Goal: Task Accomplishment & Management: Use online tool/utility

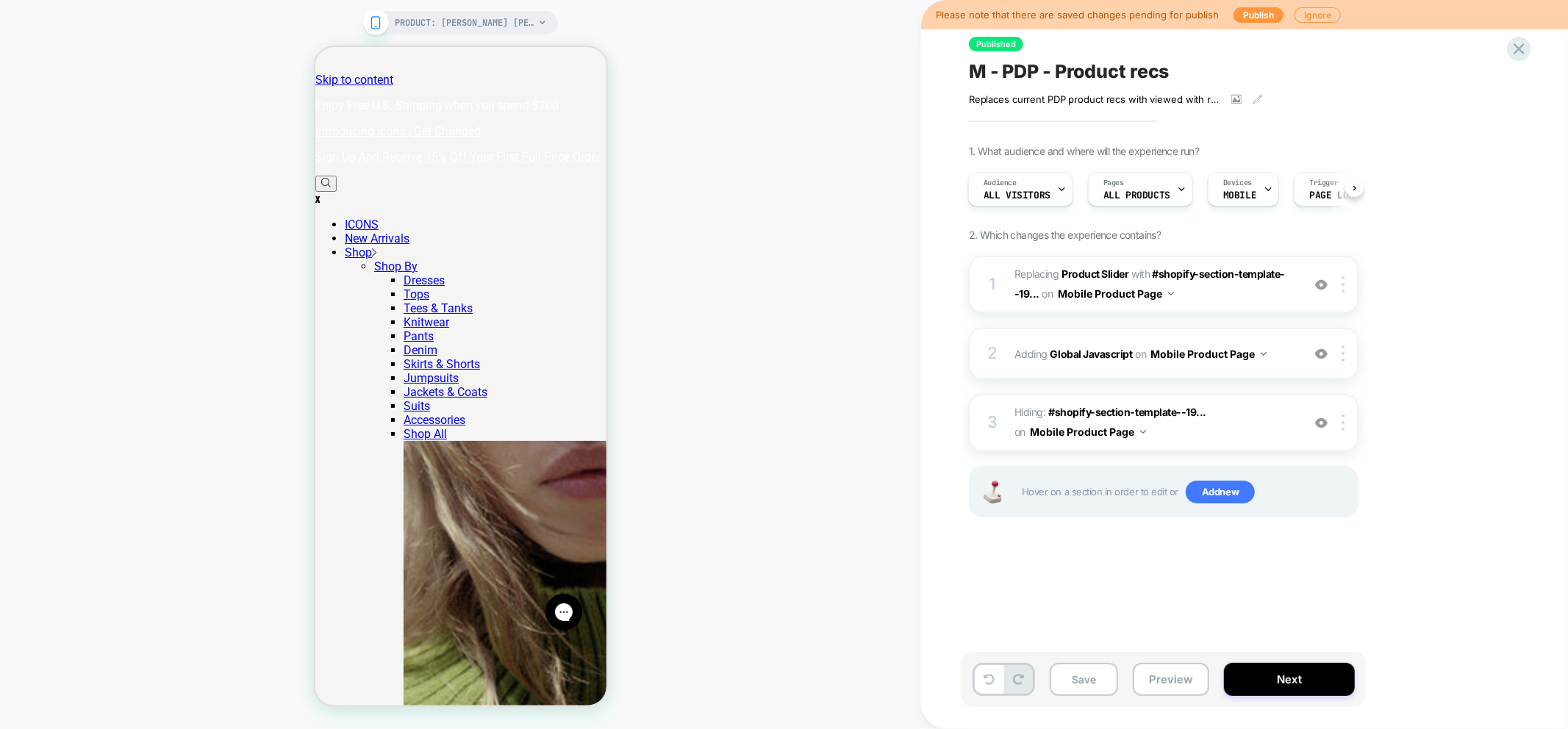
scroll to position [0, 3]
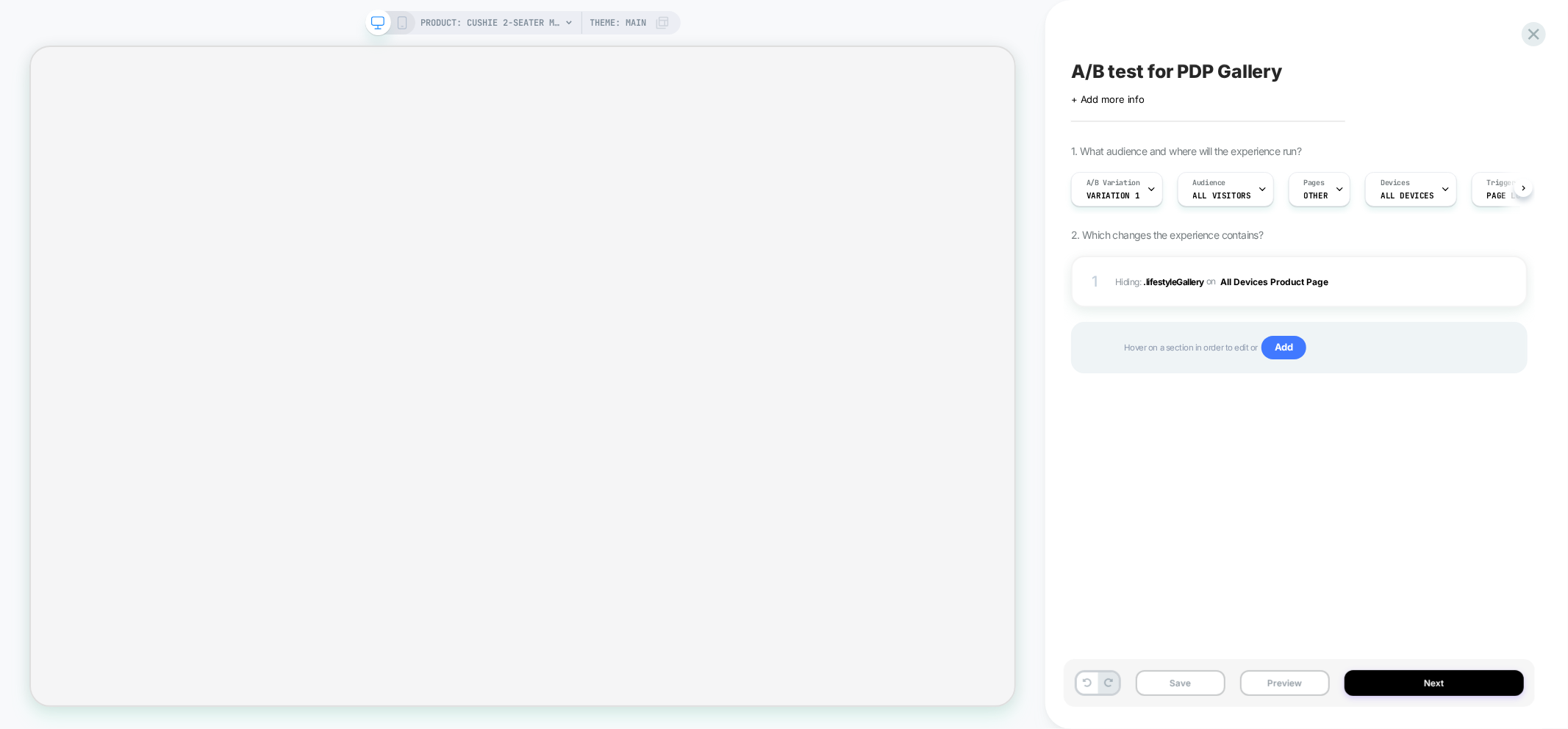
scroll to position [0, 1]
click at [1490, 288] on div at bounding box center [1484, 281] width 28 height 16
click at [1488, 283] on img at bounding box center [1484, 281] width 13 height 13
click at [1485, 281] on img at bounding box center [1484, 281] width 13 height 13
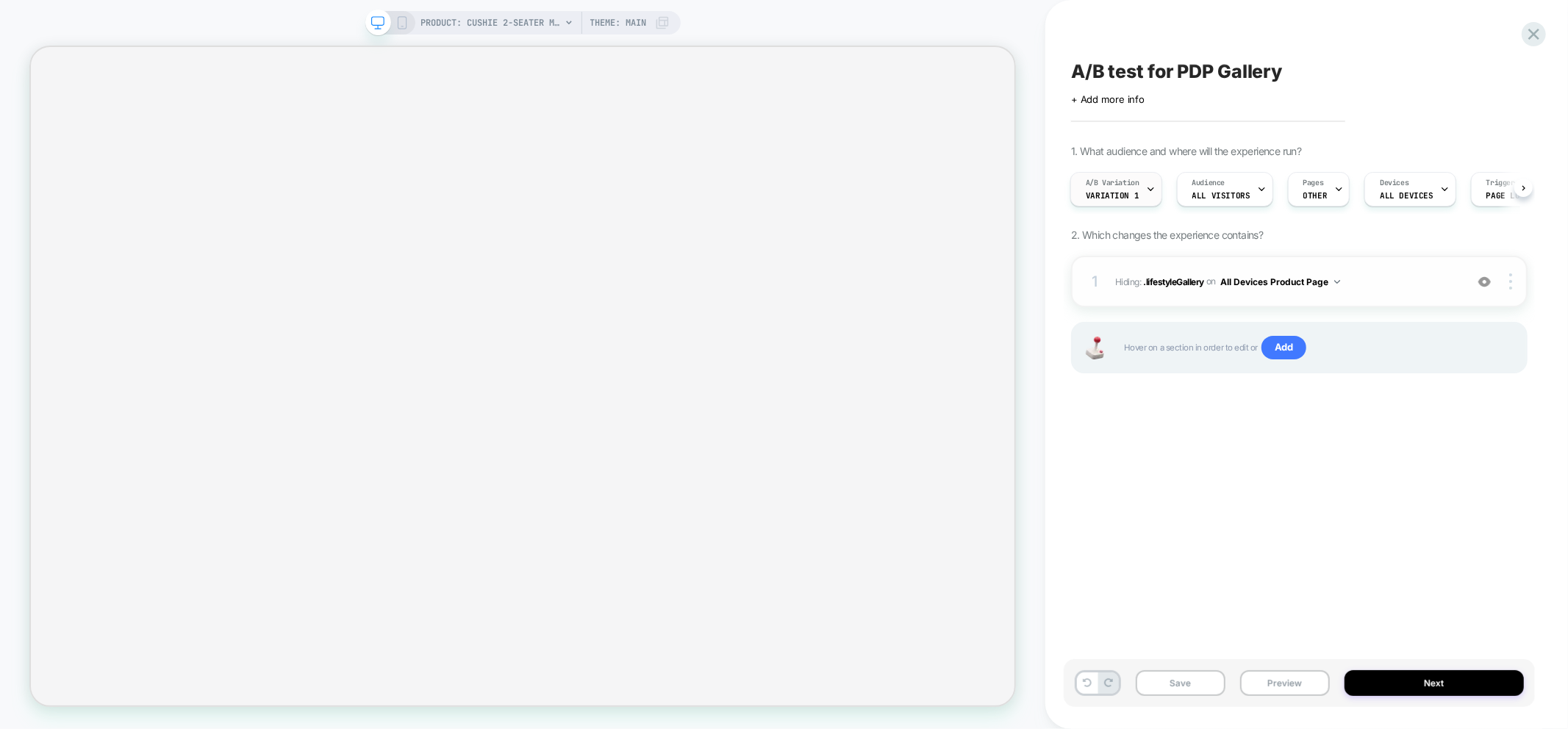
click at [1107, 190] on span "Variation 1" at bounding box center [1112, 195] width 53 height 10
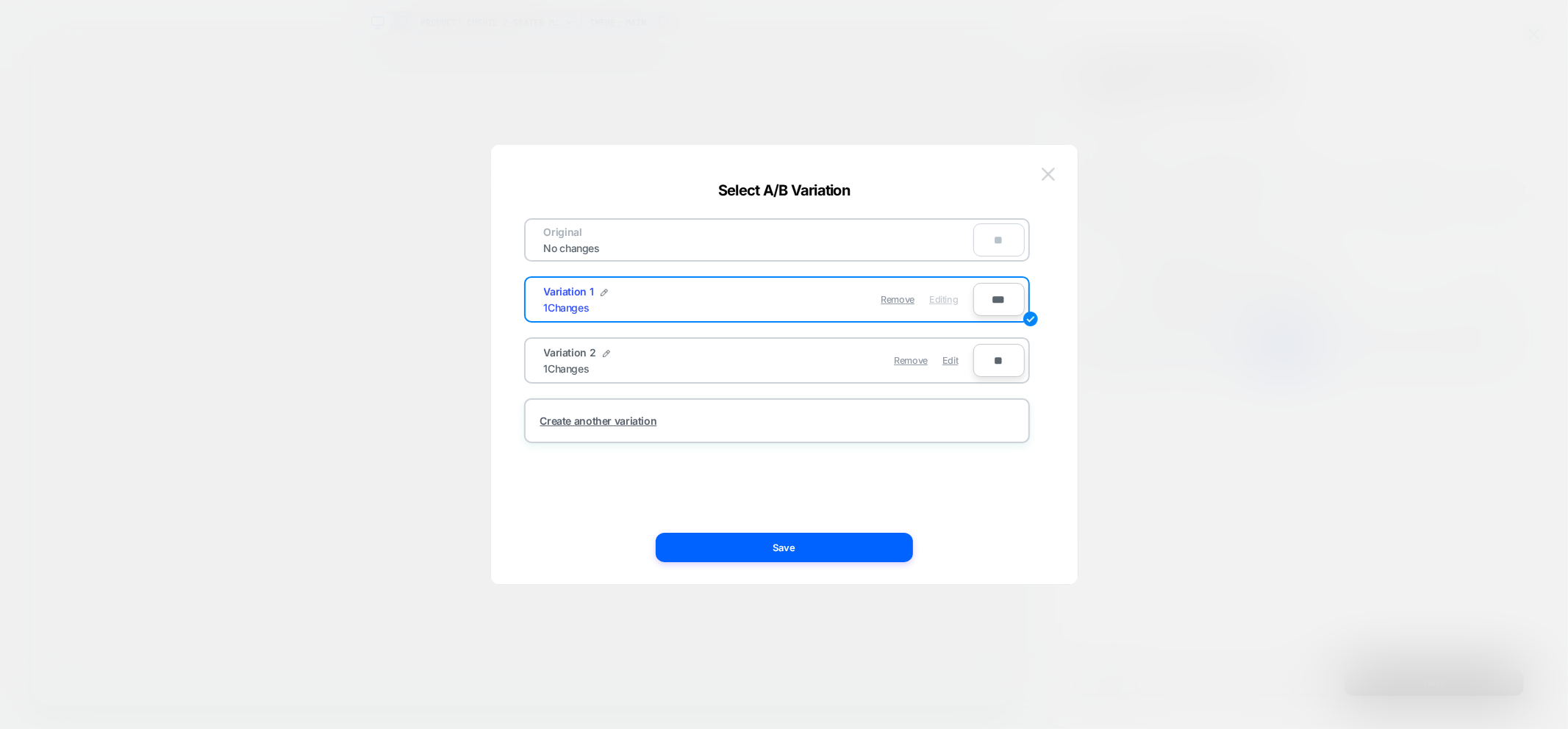
click at [1051, 181] on button at bounding box center [1048, 174] width 22 height 22
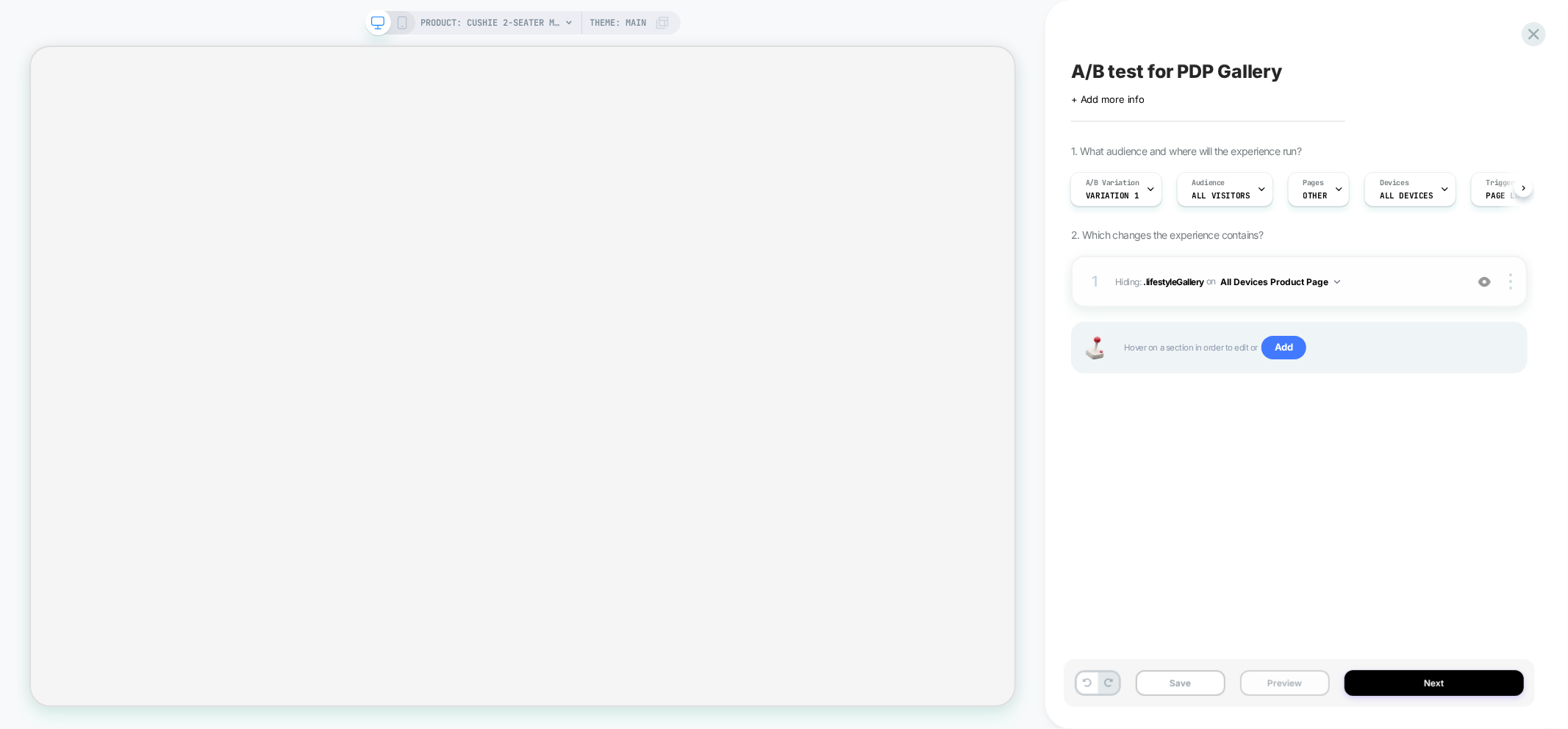
click at [1279, 678] on button "Preview" at bounding box center [1285, 683] width 90 height 26
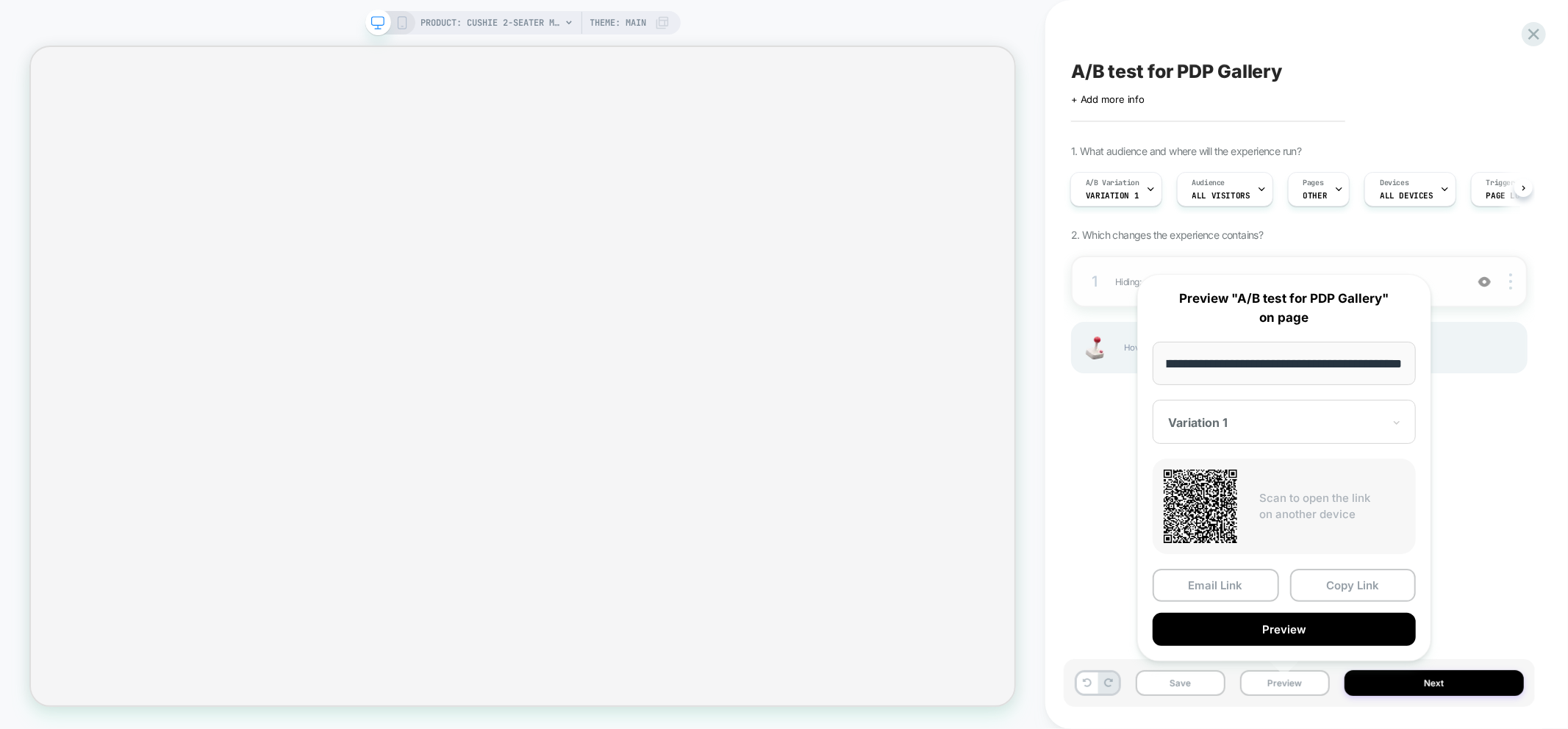
scroll to position [0, 0]
click at [1486, 282] on img at bounding box center [1484, 281] width 13 height 13
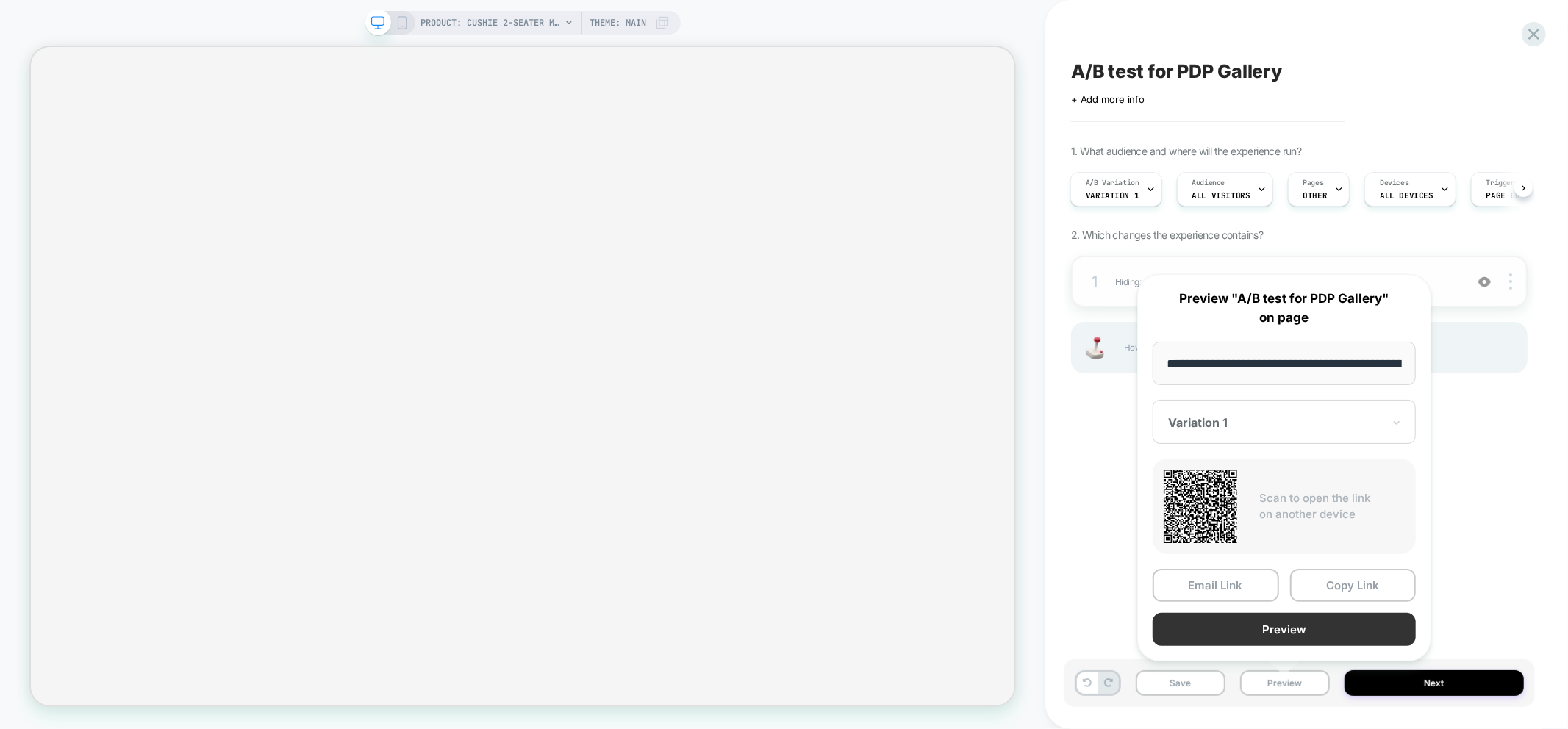
click at [1307, 620] on button "Preview" at bounding box center [1284, 629] width 263 height 33
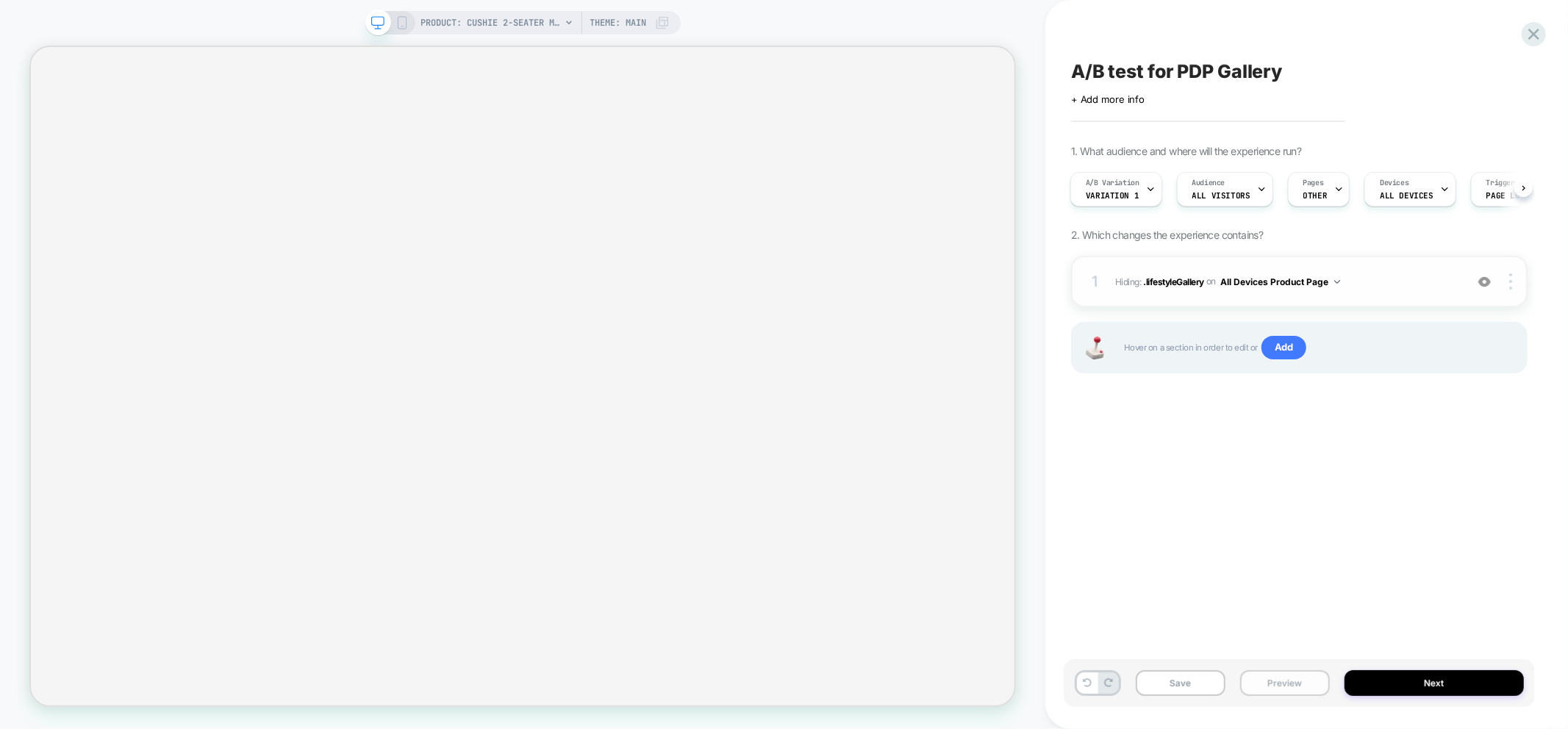
click at [1296, 687] on button "Preview" at bounding box center [1285, 683] width 90 height 26
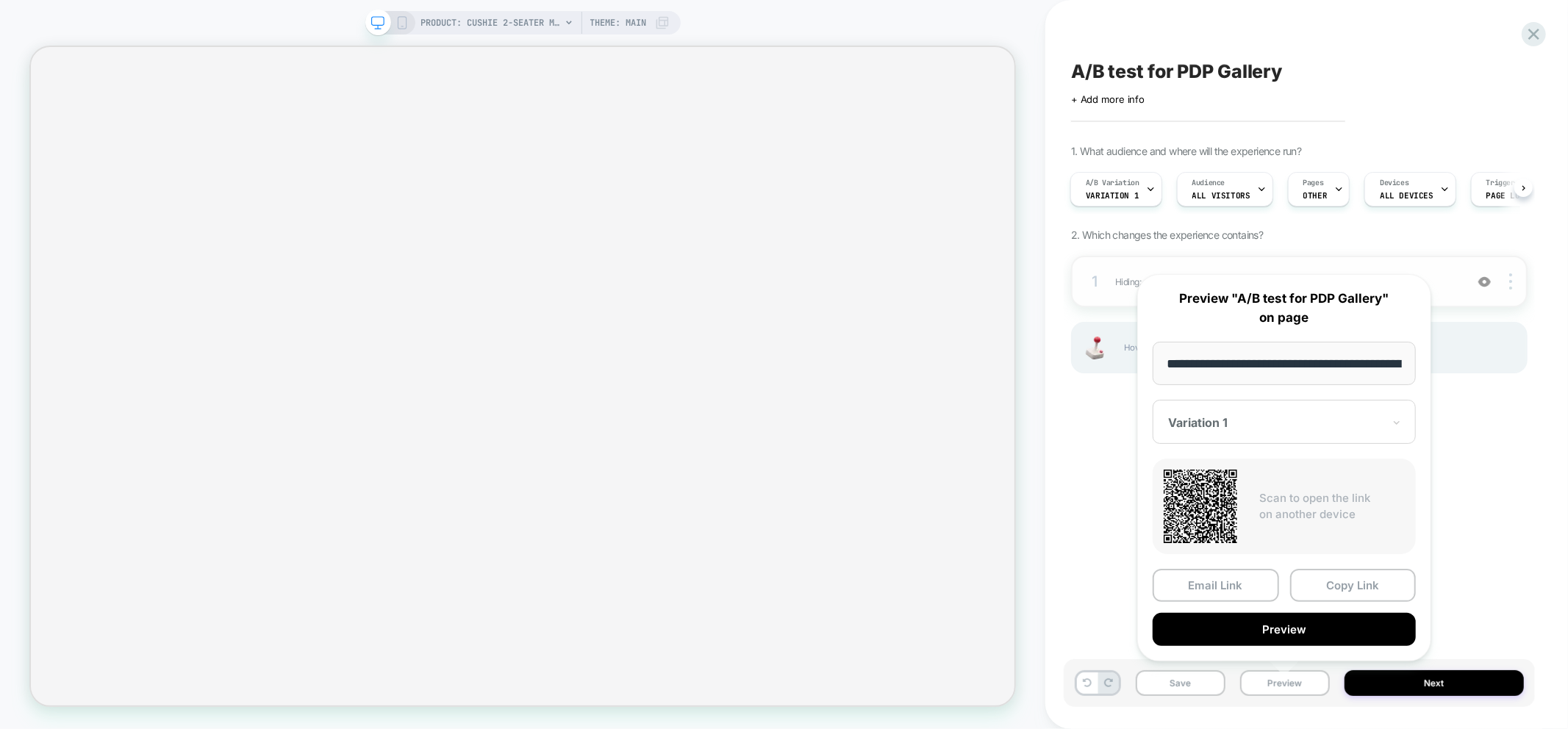
click at [1296, 417] on div at bounding box center [1276, 423] width 214 height 15
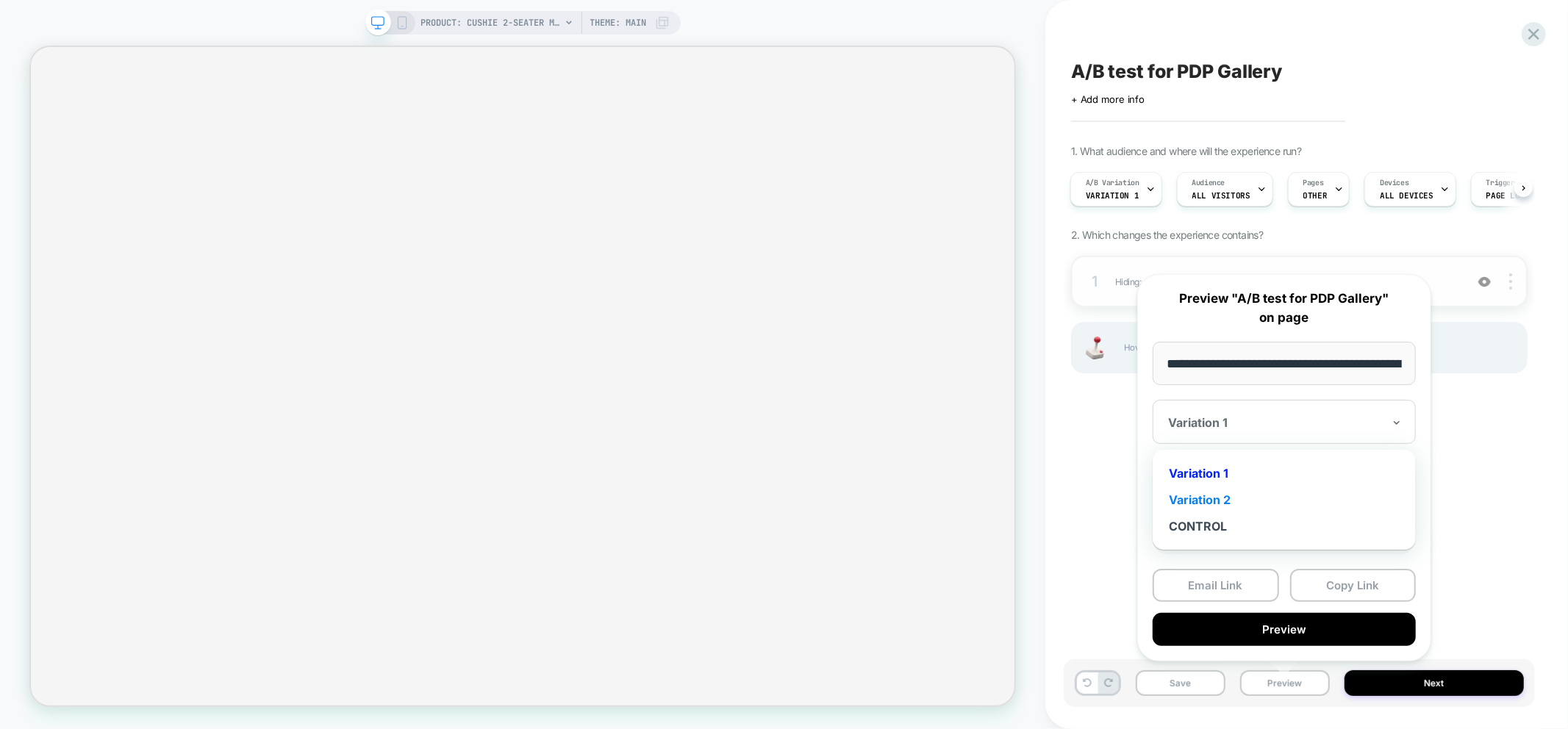
click at [1207, 501] on div "Variation 2" at bounding box center [1284, 500] width 249 height 27
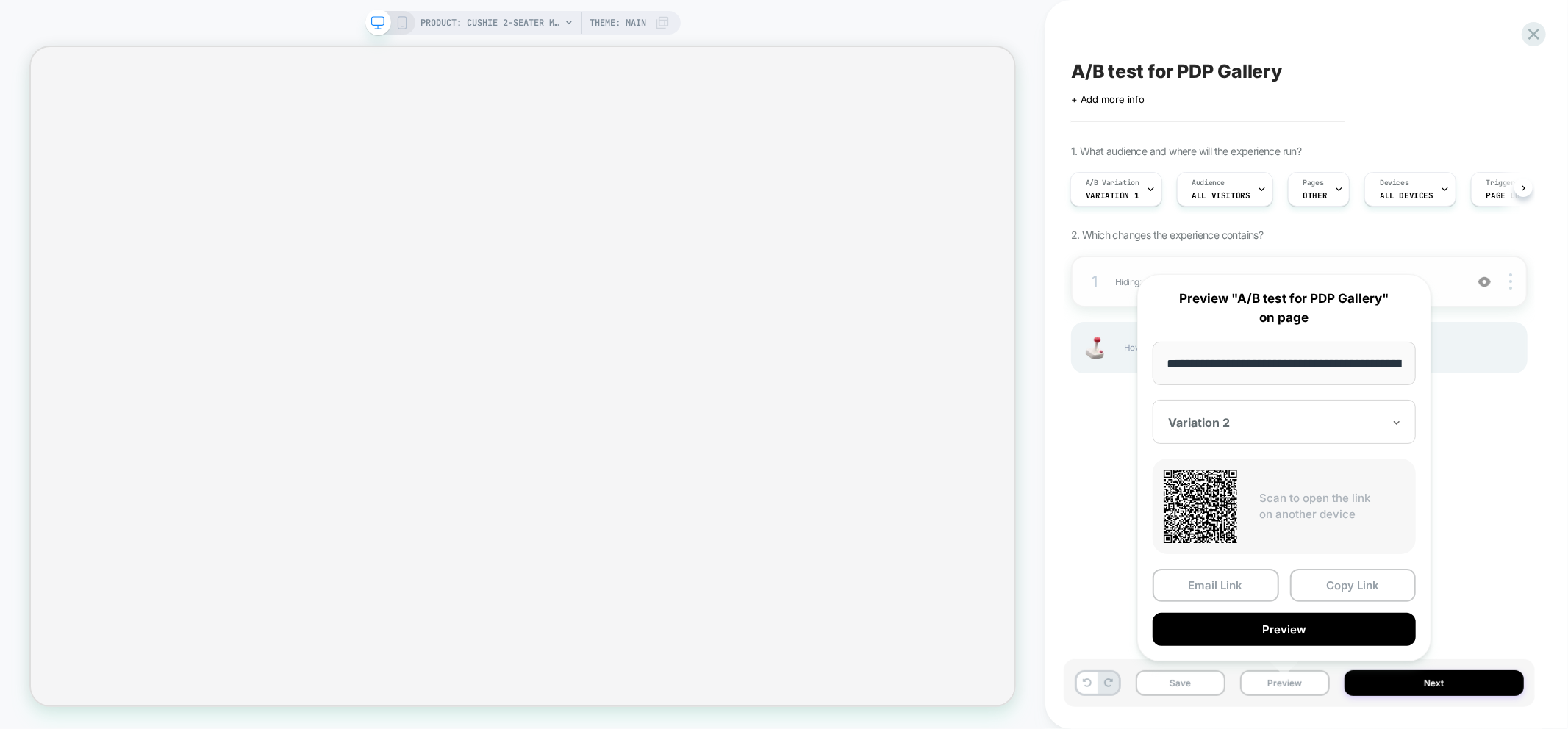
click at [1339, 569] on button "Copy Link" at bounding box center [1353, 586] width 126 height 33
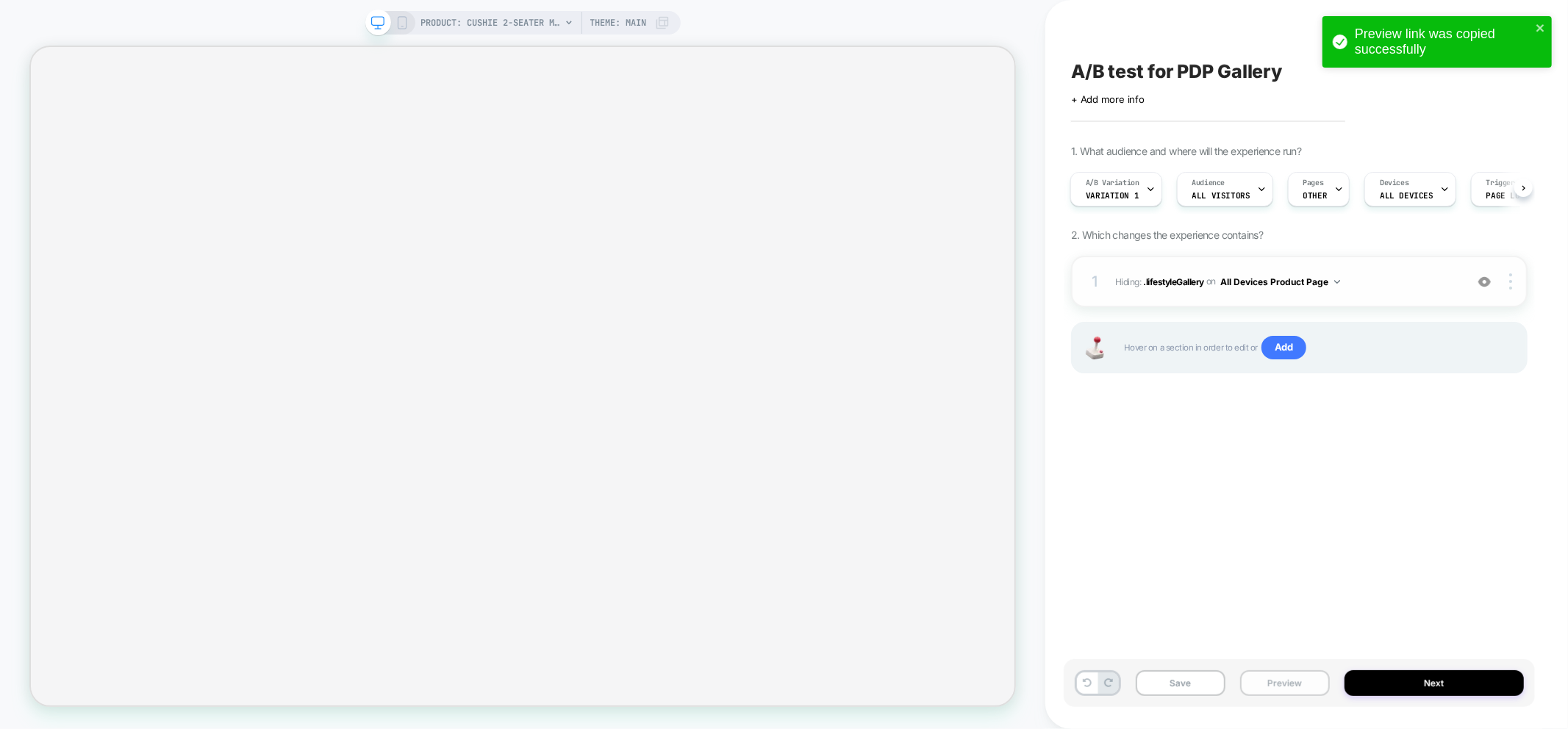
click at [1265, 685] on button "Preview" at bounding box center [1285, 683] width 90 height 26
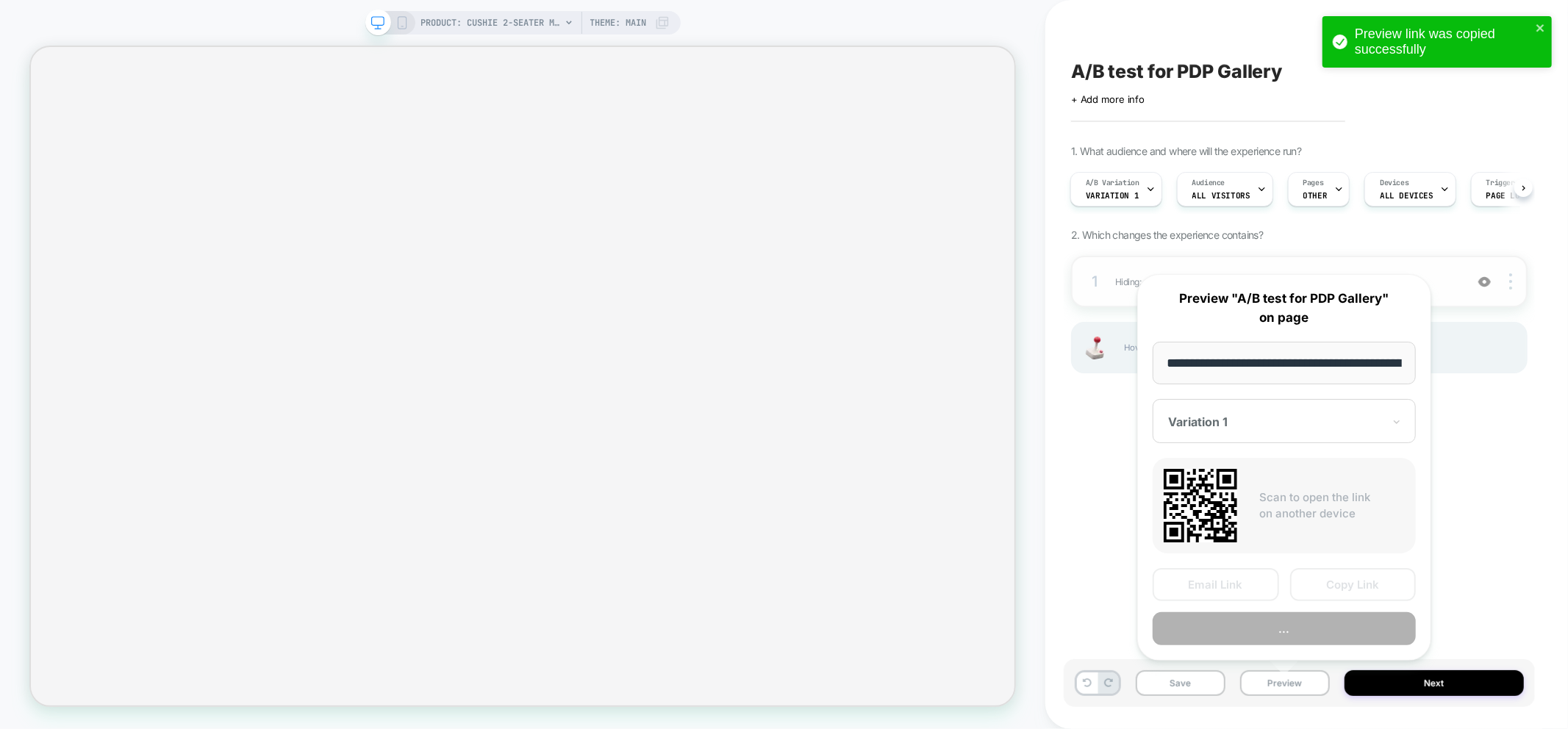
scroll to position [0, 337]
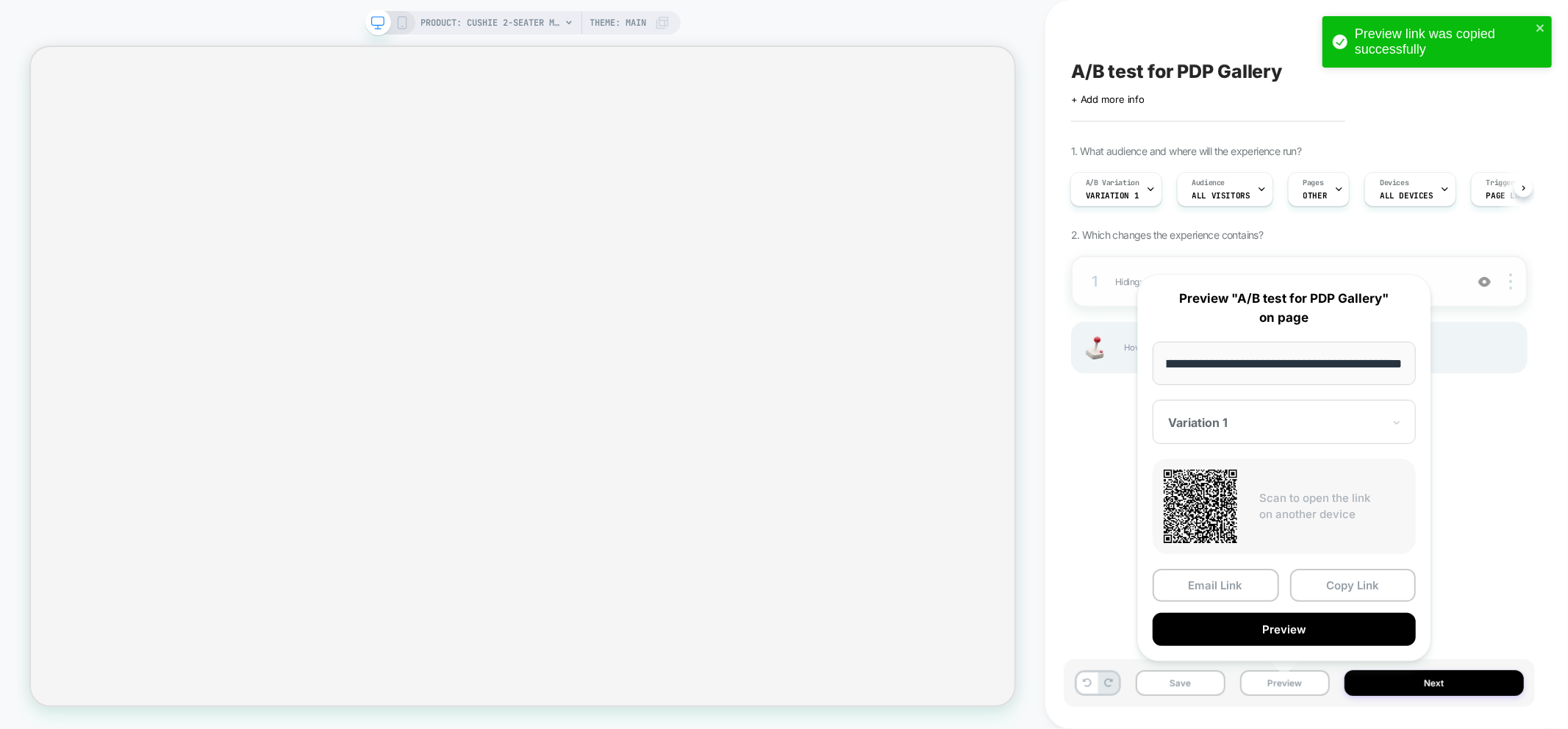
click at [1229, 404] on div "Variation 1" at bounding box center [1284, 422] width 263 height 44
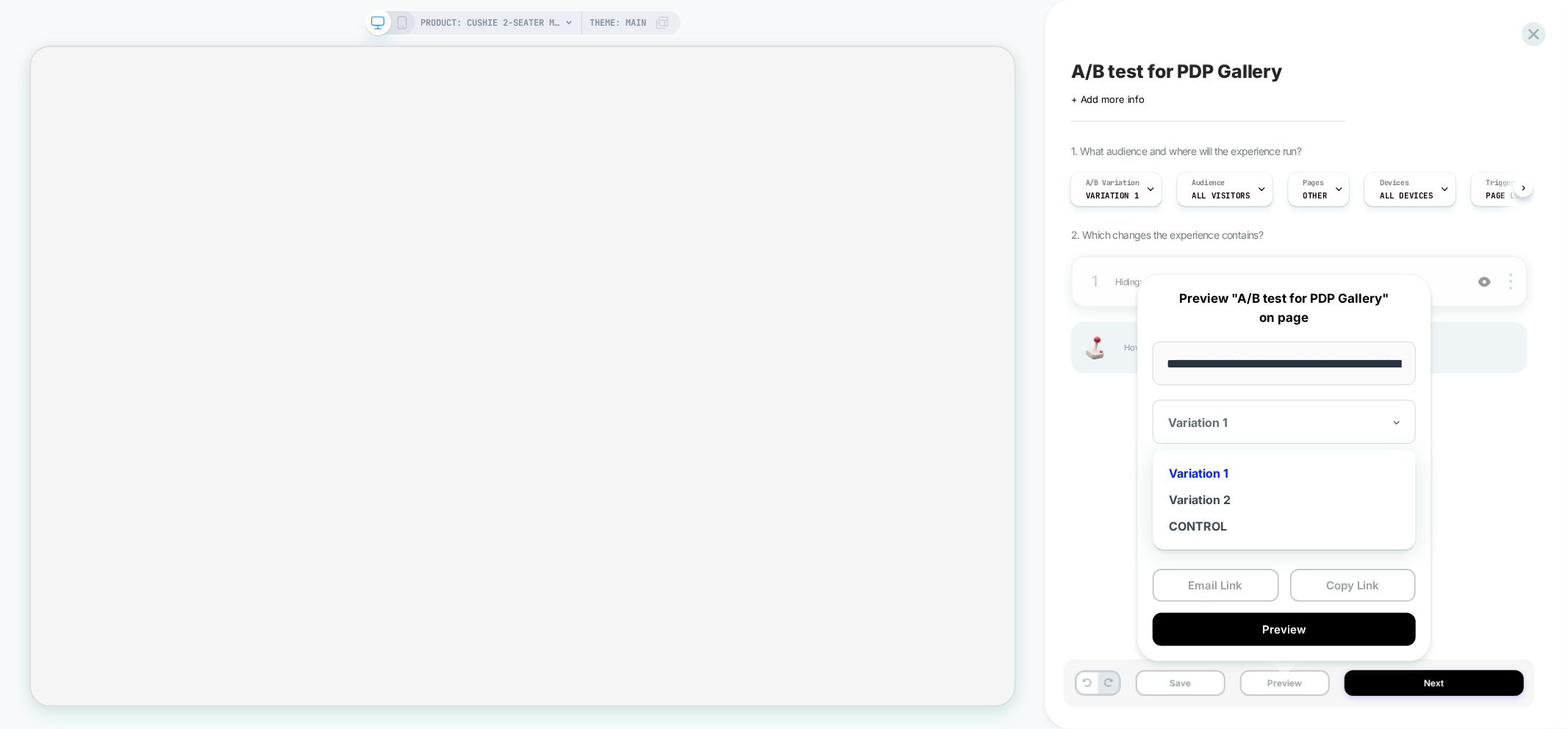
click at [1216, 527] on div "CONTROL" at bounding box center [1284, 526] width 249 height 27
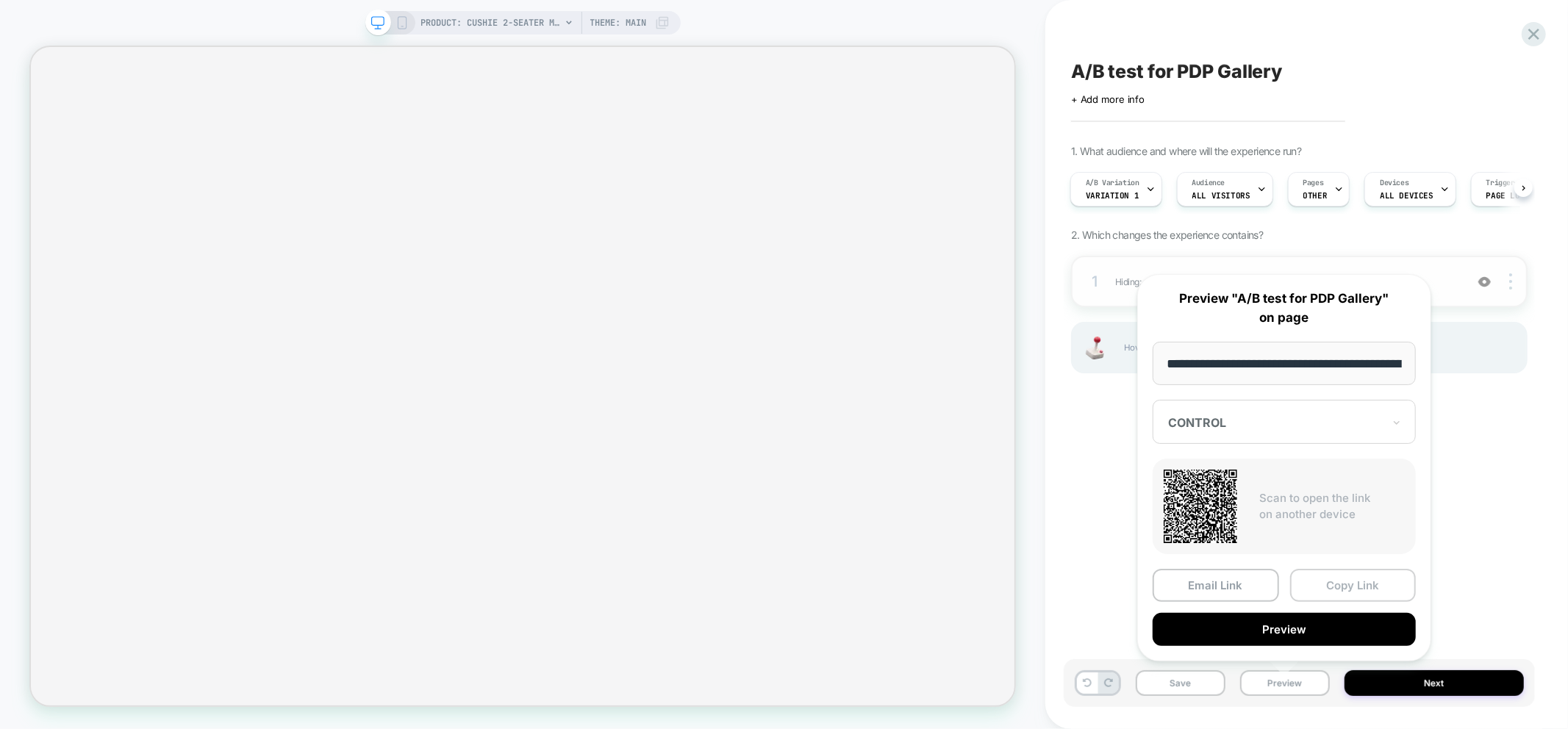
click at [1337, 589] on button "Copy Link" at bounding box center [1353, 586] width 126 height 33
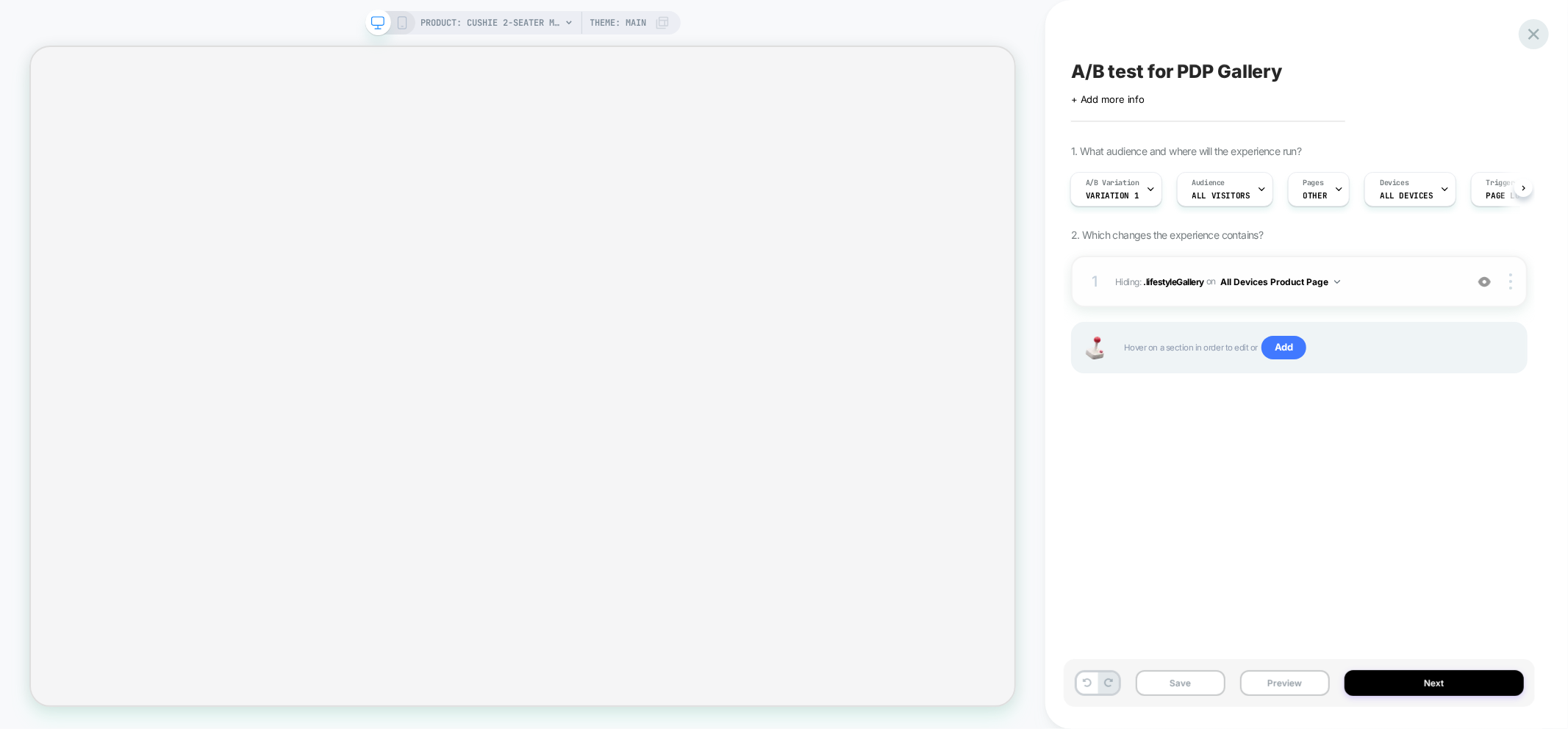
click at [1529, 33] on icon at bounding box center [1535, 34] width 20 height 20
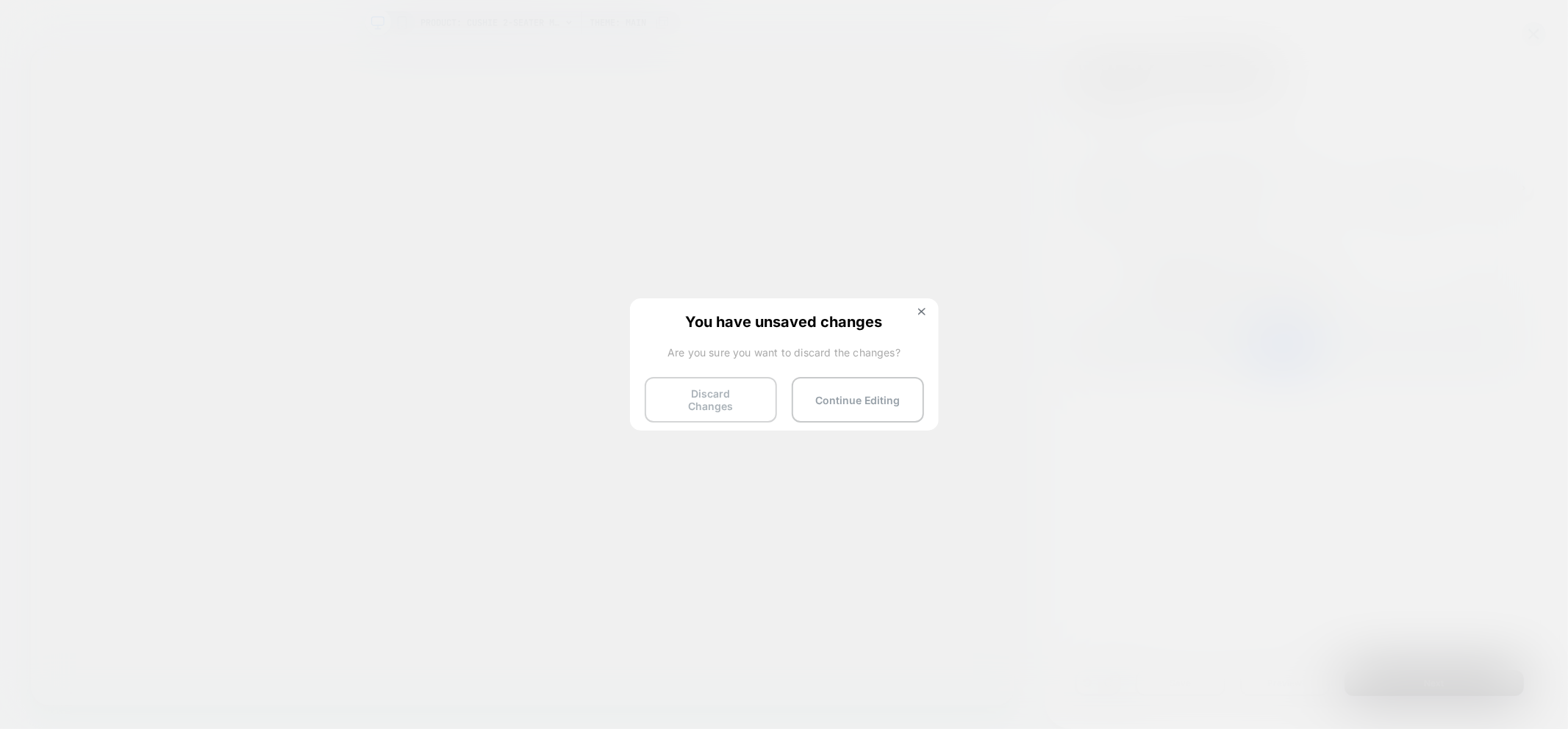
click at [711, 386] on button "Discard Changes" at bounding box center [711, 400] width 132 height 45
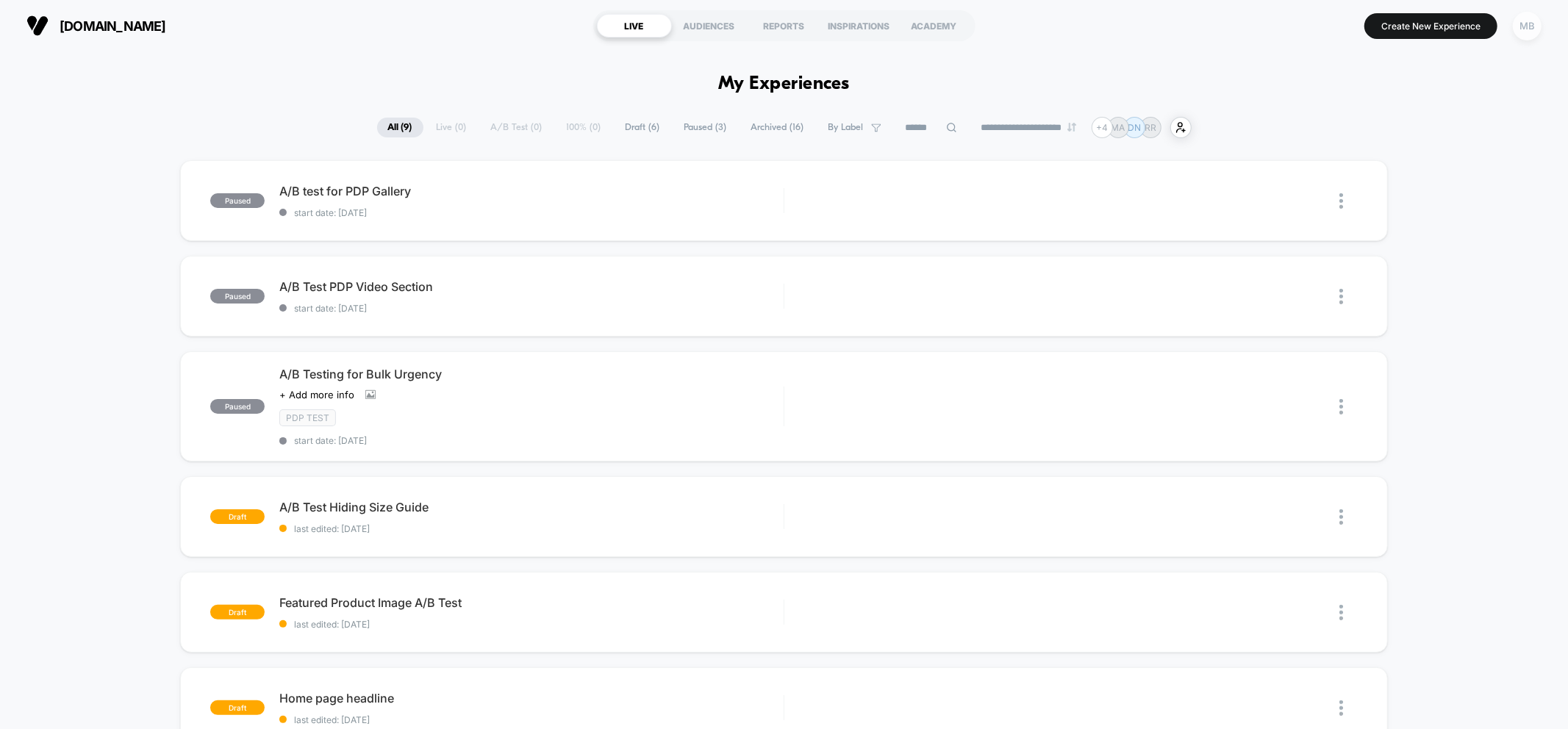
click at [1537, 33] on div "MB" at bounding box center [1527, 26] width 28 height 28
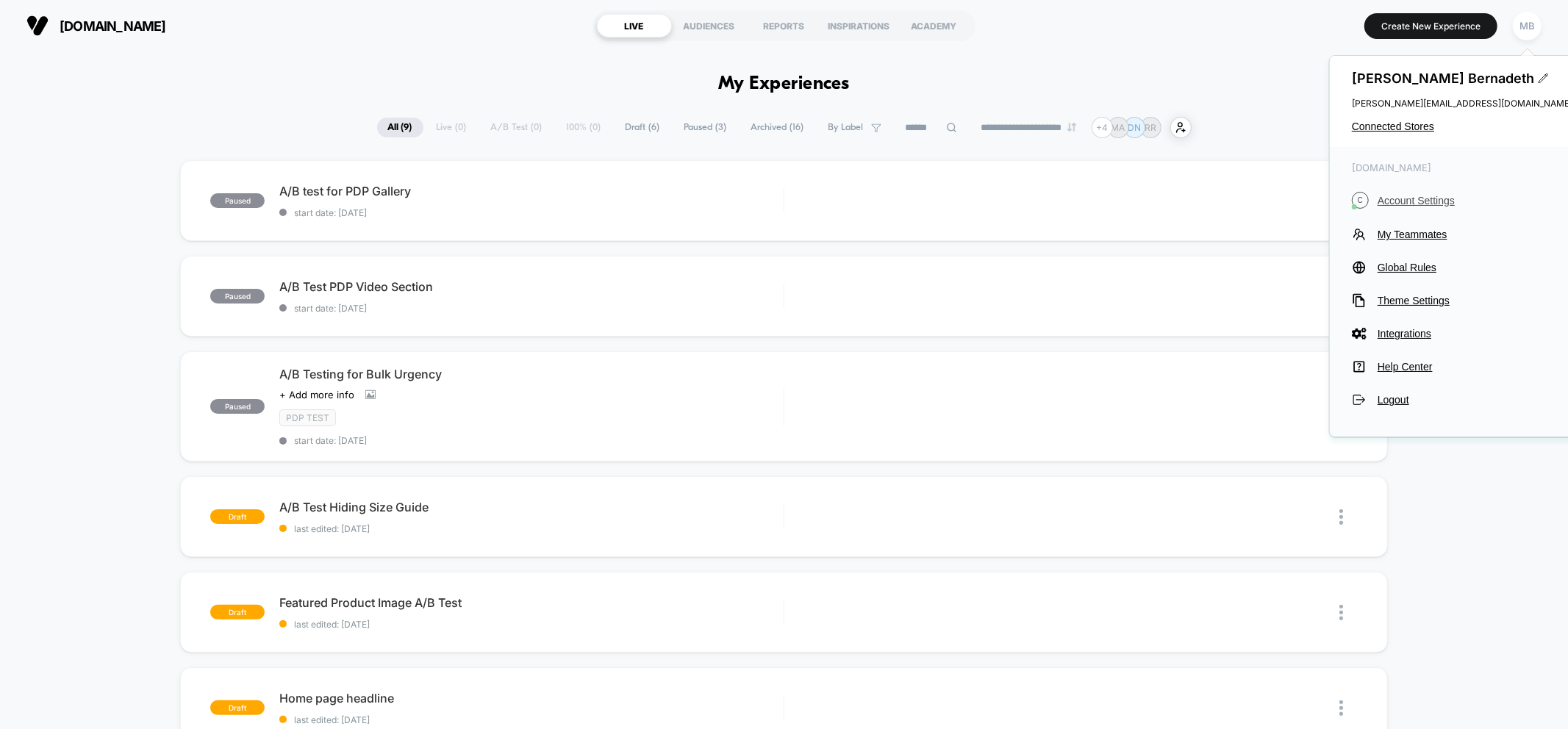
click at [1409, 196] on span "Account Settings" at bounding box center [1475, 201] width 195 height 12
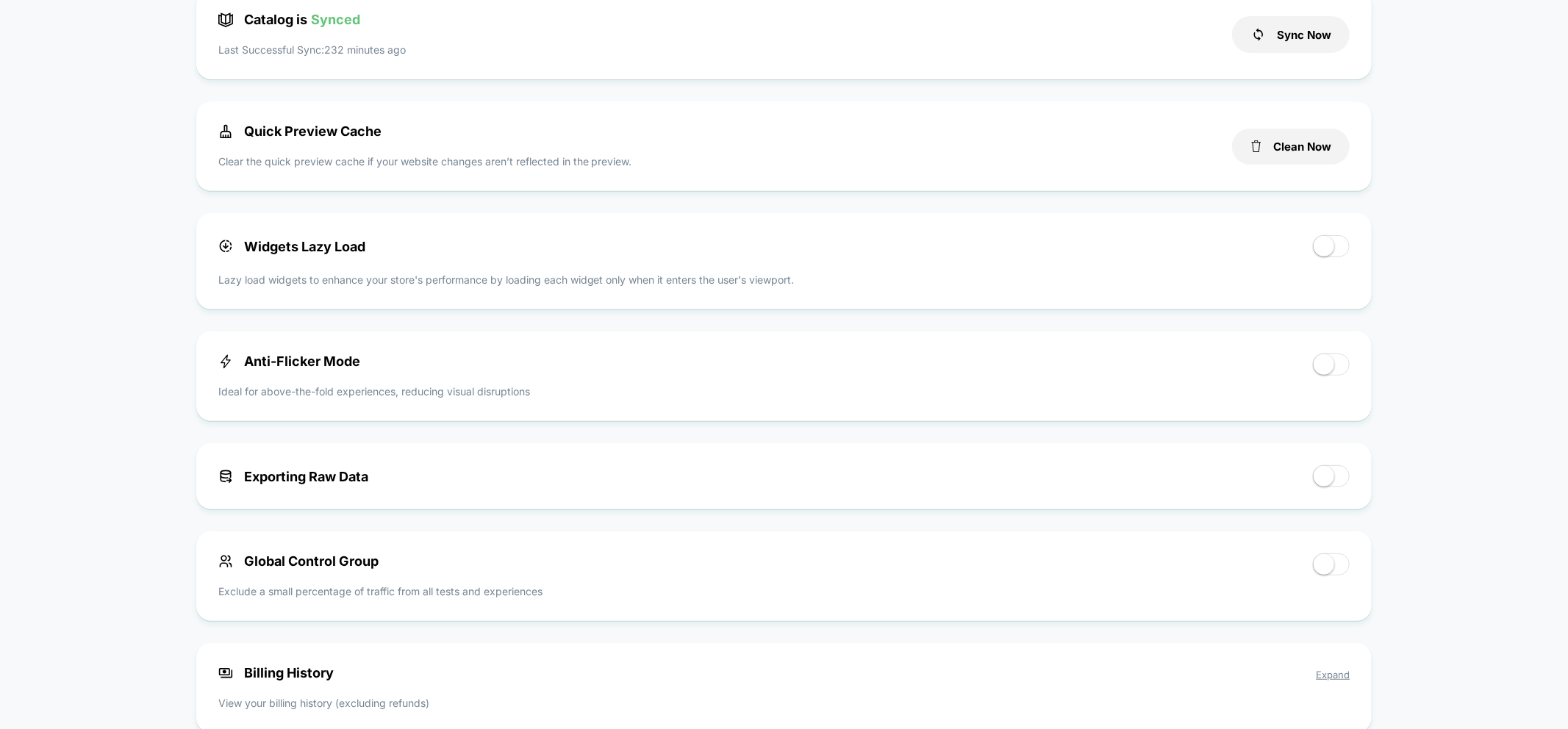
scroll to position [163, 0]
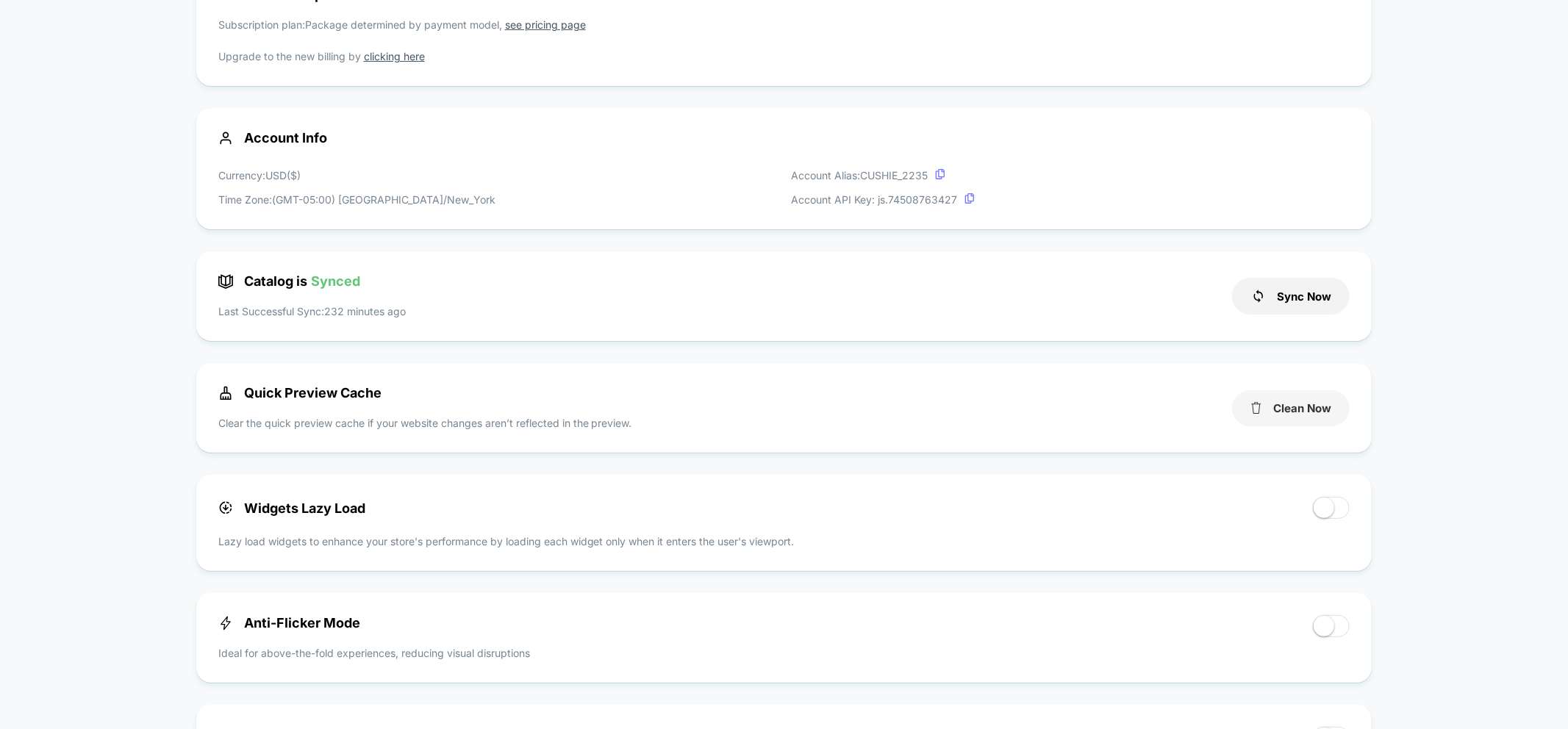
click at [1283, 400] on button "Clean Now" at bounding box center [1291, 408] width 118 height 36
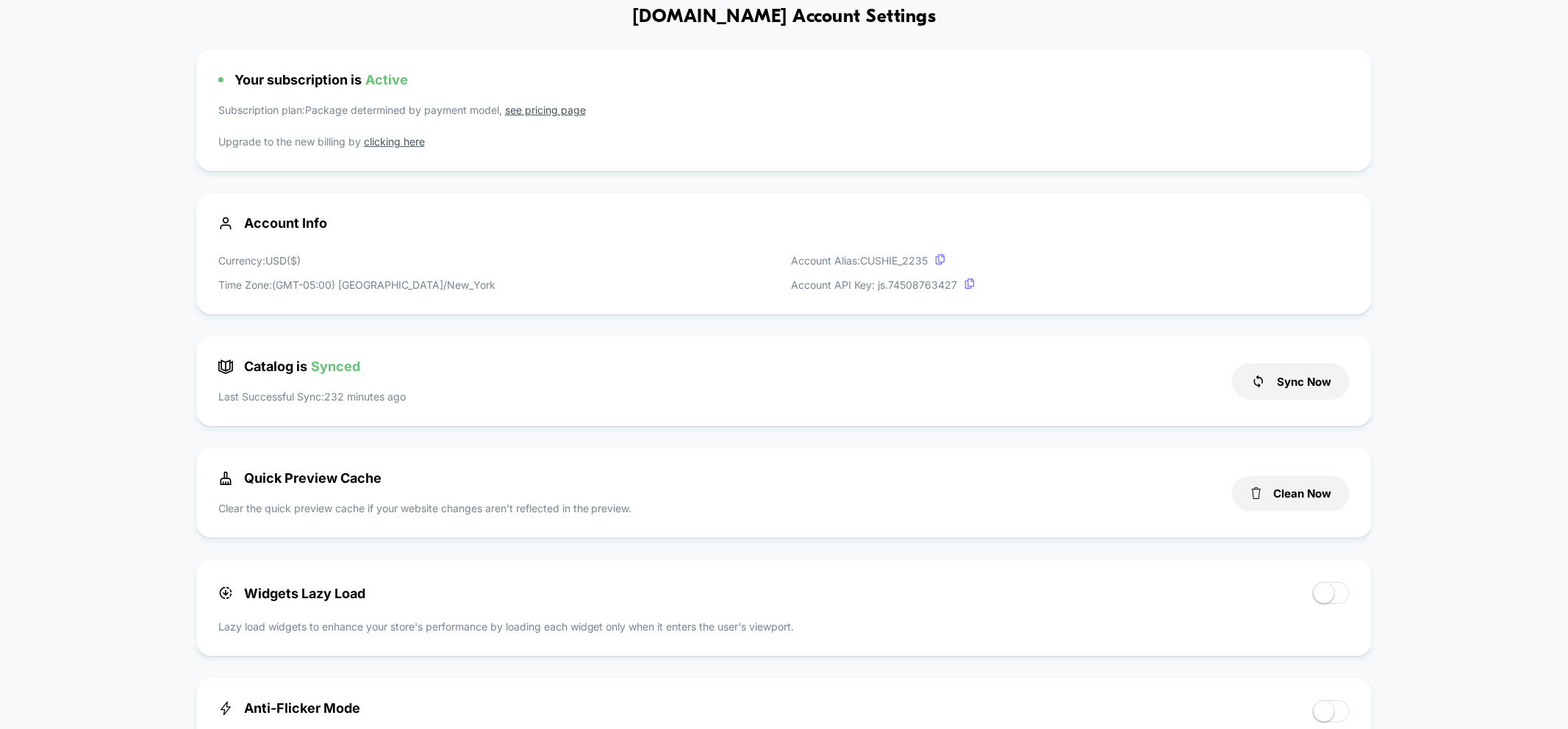
scroll to position [0, 0]
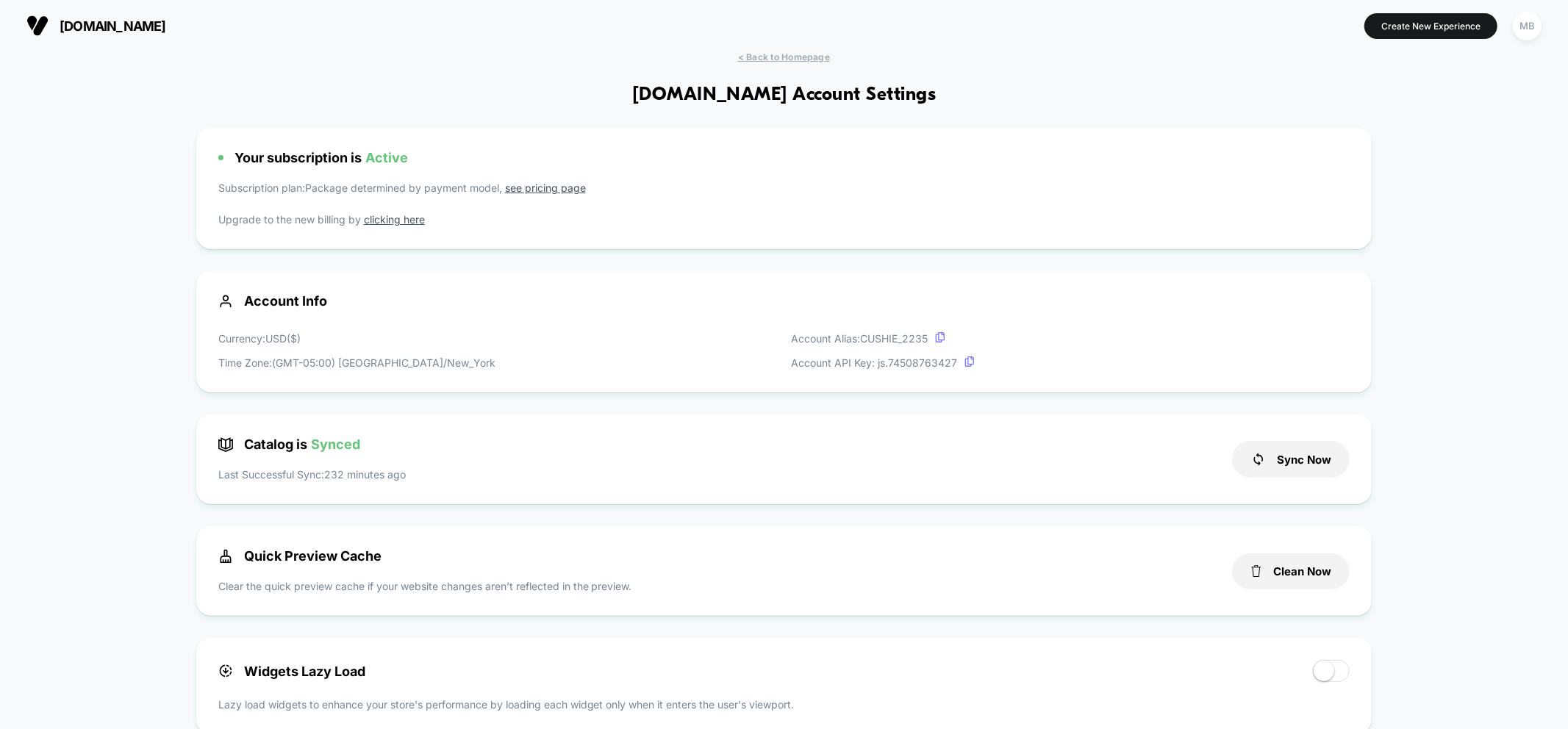
click at [774, 55] on span "< Back to Homepage" at bounding box center [784, 56] width 92 height 11
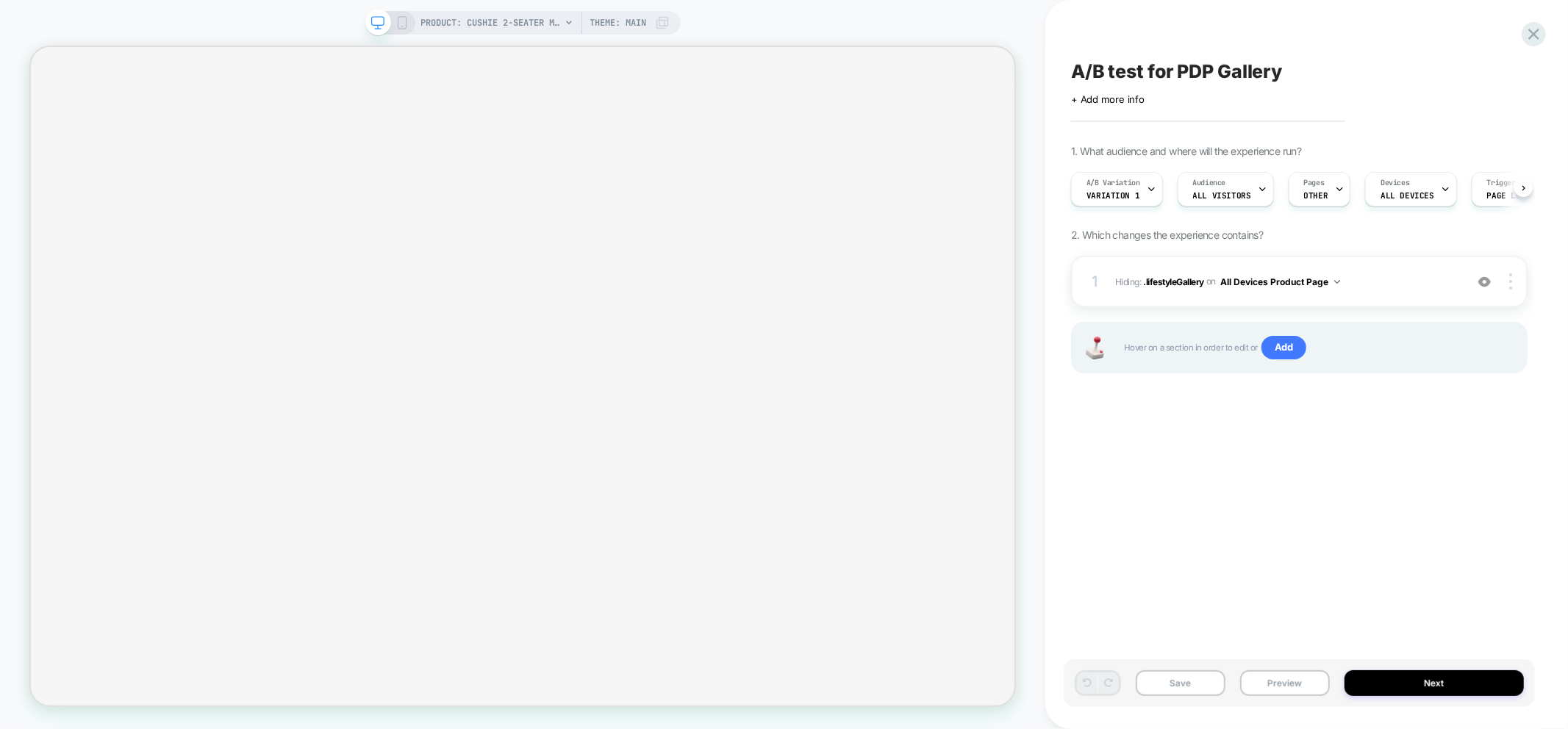
scroll to position [0, 1]
click at [1485, 278] on img at bounding box center [1484, 281] width 13 height 13
click at [1274, 669] on div "Save Preview Next" at bounding box center [1299, 683] width 471 height 48
click at [1278, 680] on button "Preview" at bounding box center [1285, 683] width 90 height 26
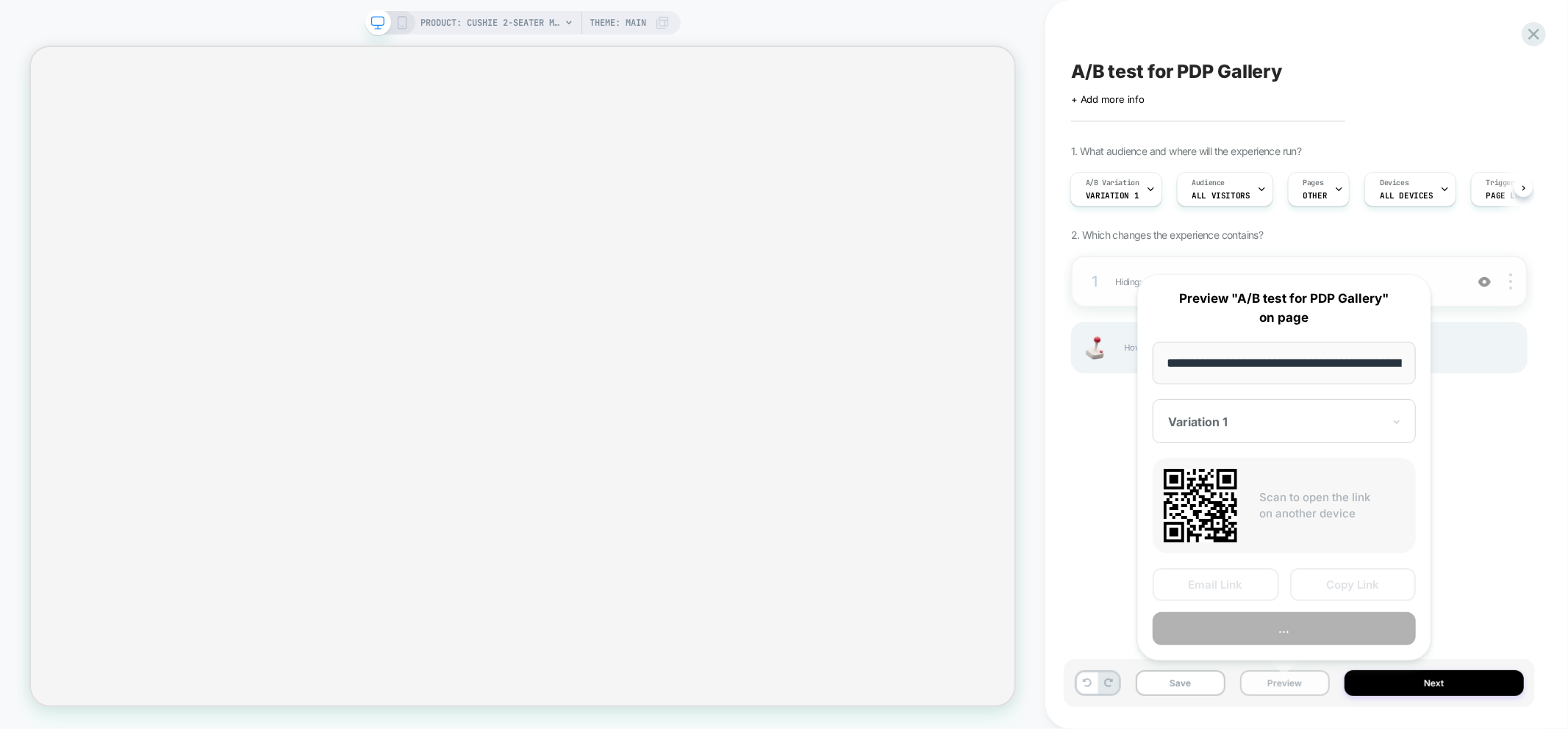
scroll to position [0, 337]
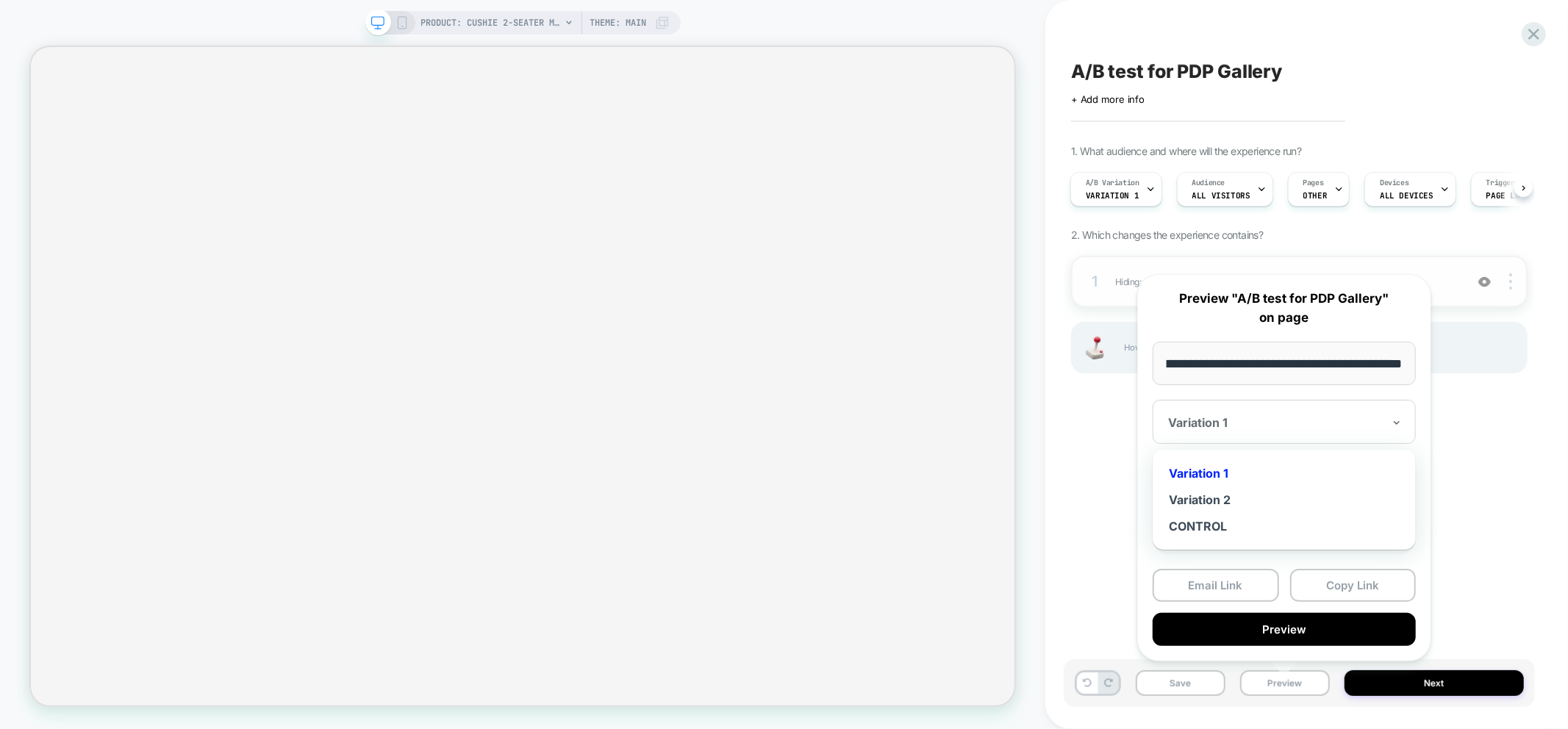
click at [1272, 431] on div "Variation 1" at bounding box center [1284, 422] width 263 height 44
click at [1228, 496] on div "Variation 2" at bounding box center [1284, 500] width 249 height 27
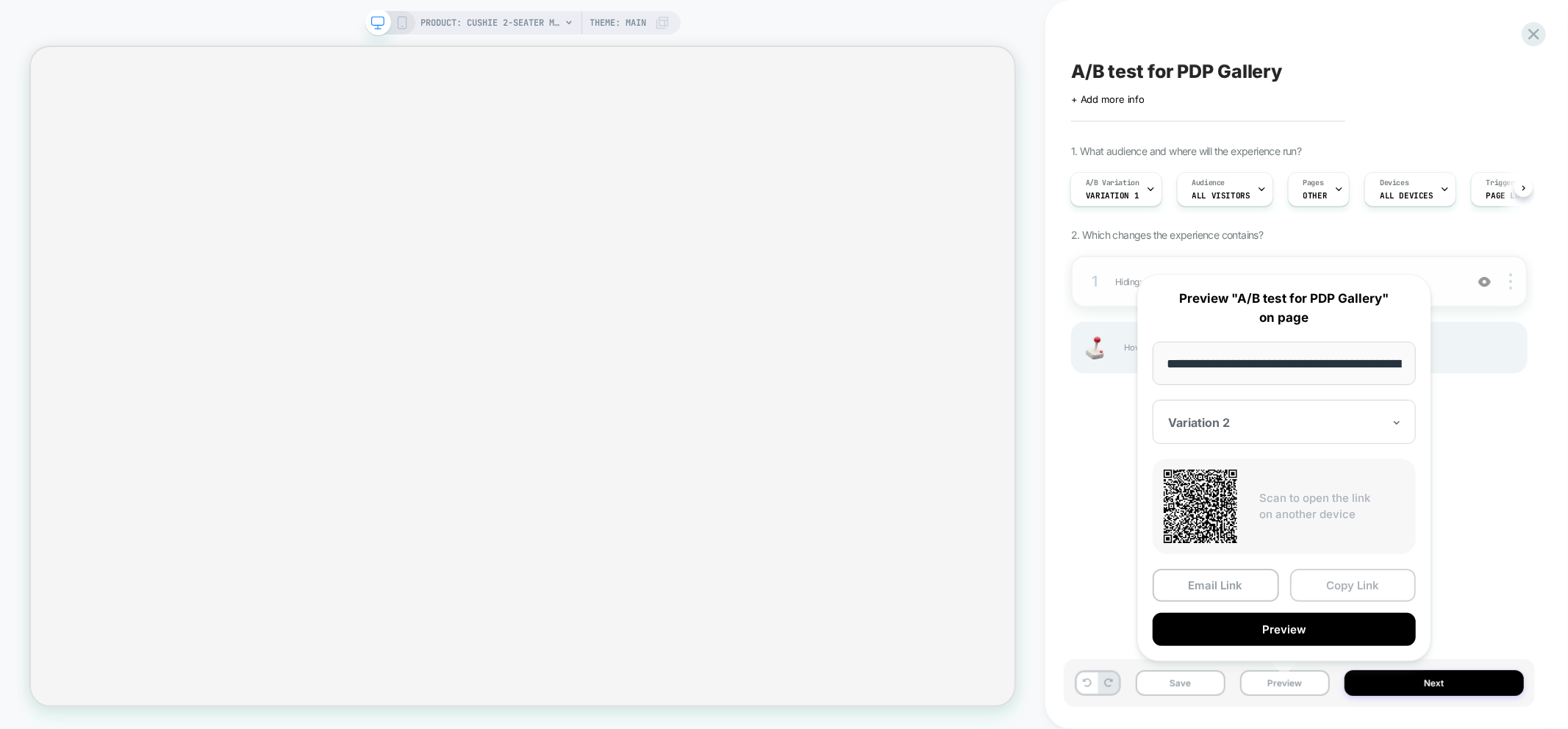
click at [1343, 587] on button "Copy Link" at bounding box center [1353, 586] width 126 height 33
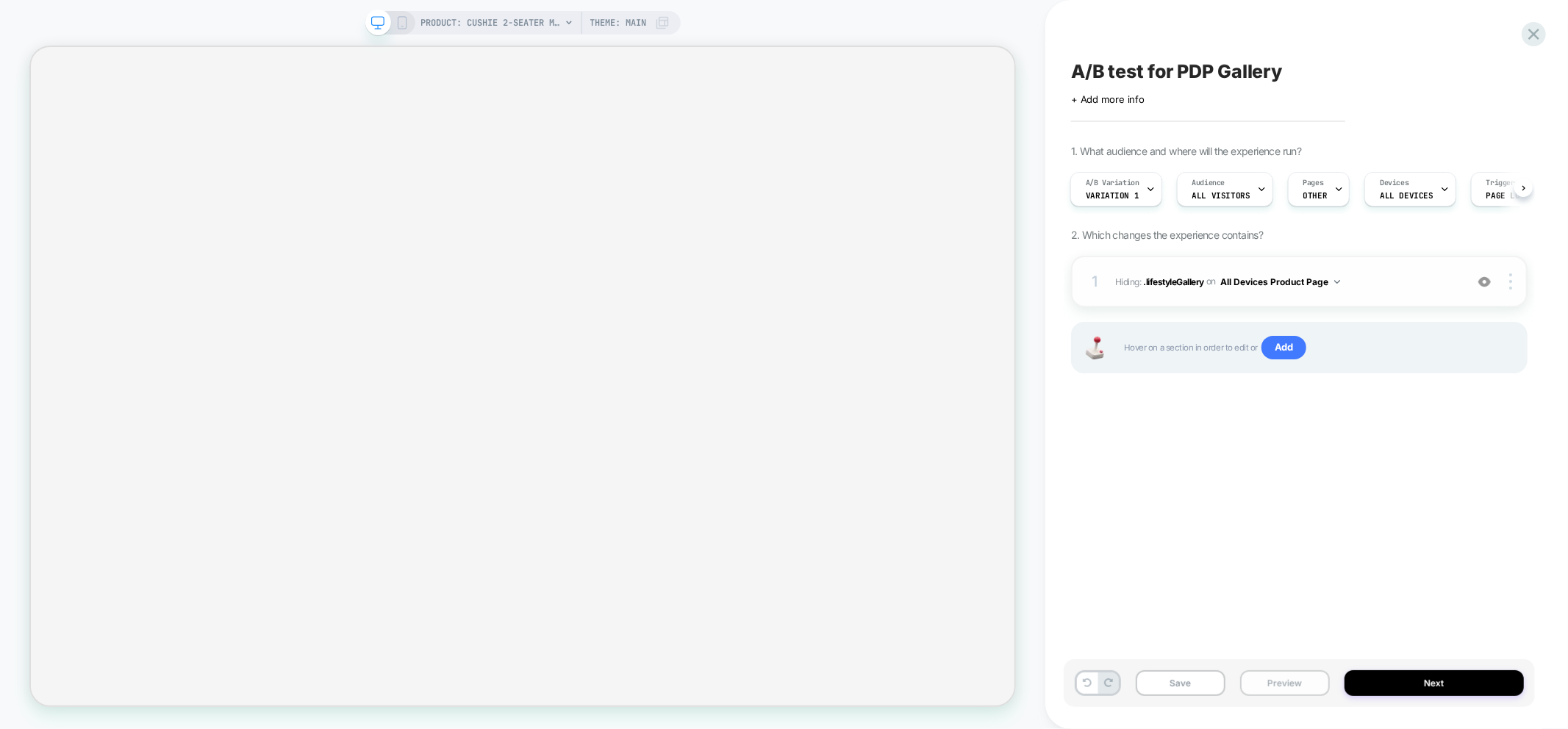
click at [1268, 680] on button "Preview" at bounding box center [1285, 683] width 90 height 26
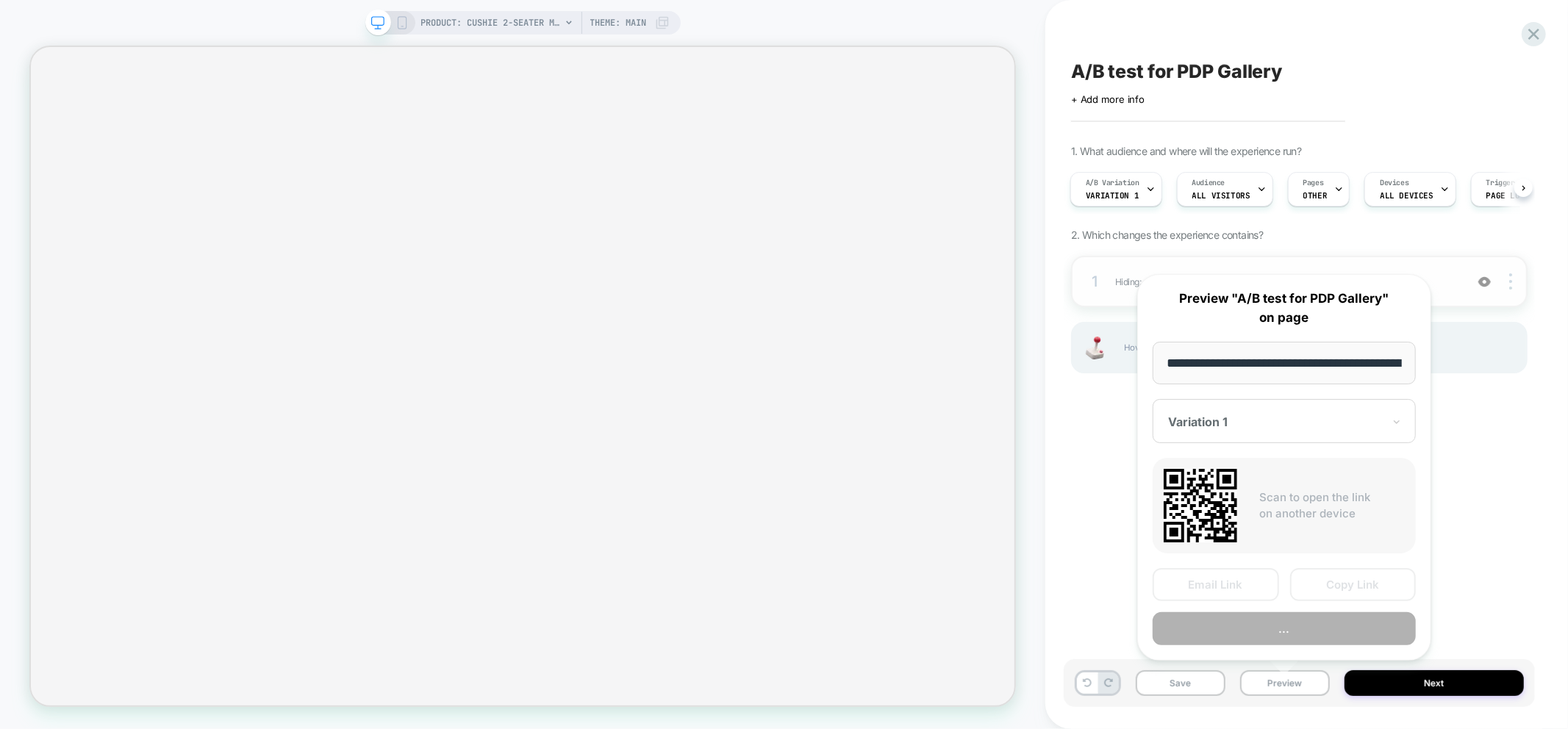
scroll to position [0, 337]
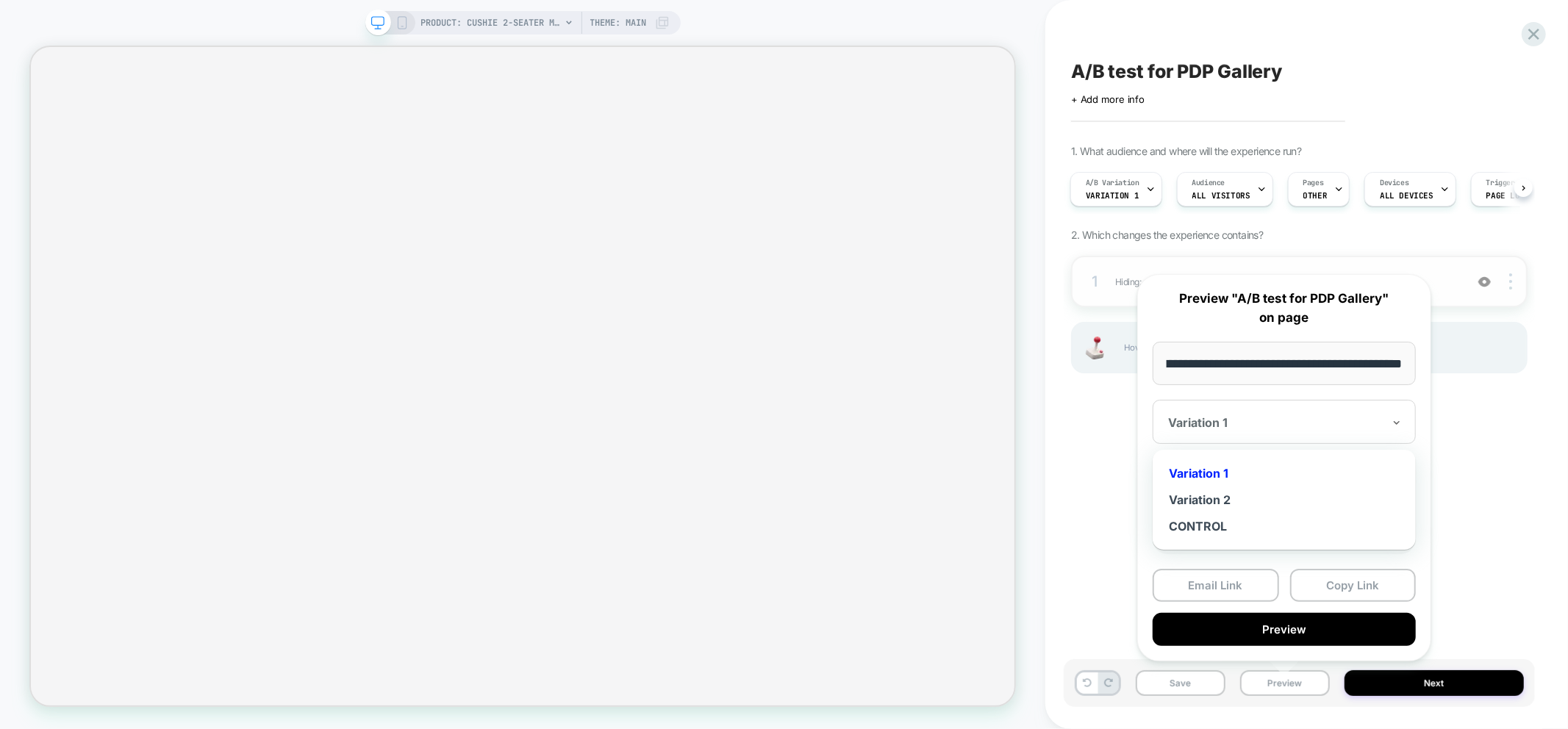
click at [1250, 406] on div "Variation 1" at bounding box center [1284, 422] width 263 height 44
click at [1209, 522] on div "CONTROL" at bounding box center [1284, 526] width 249 height 27
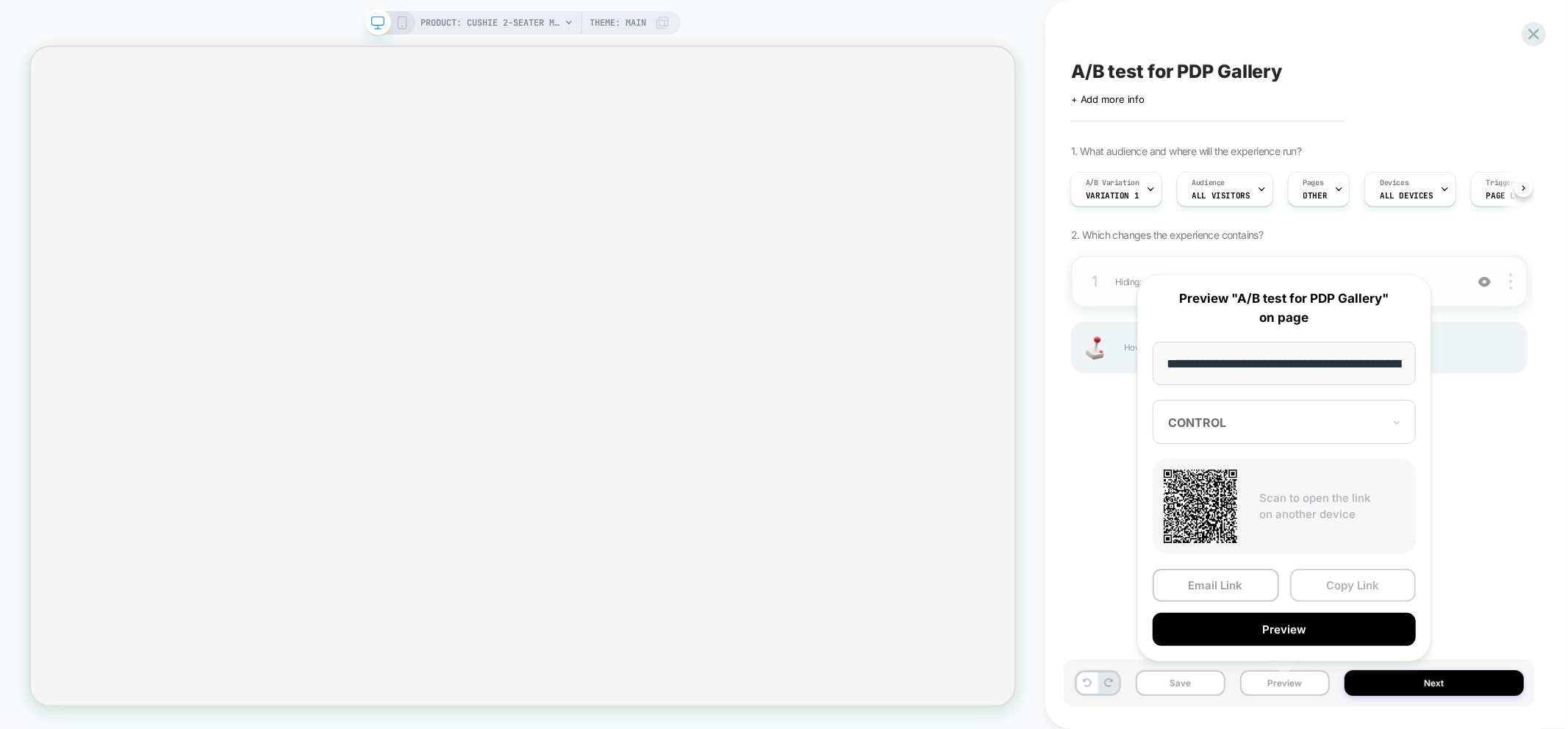
click at [1326, 581] on button "Copy Link" at bounding box center [1353, 586] width 126 height 33
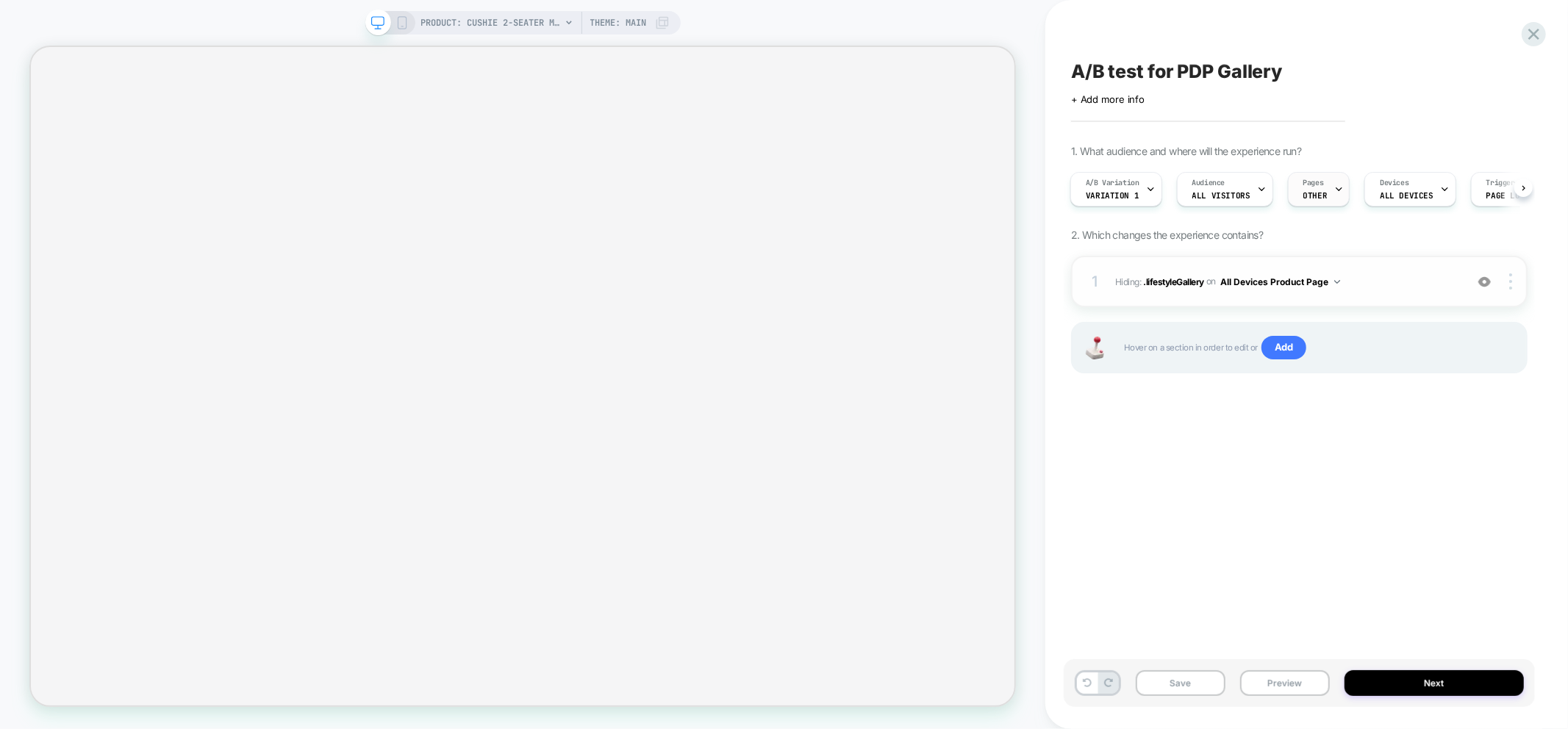
click at [1319, 187] on div "Pages OTHER" at bounding box center [1316, 189] width 54 height 33
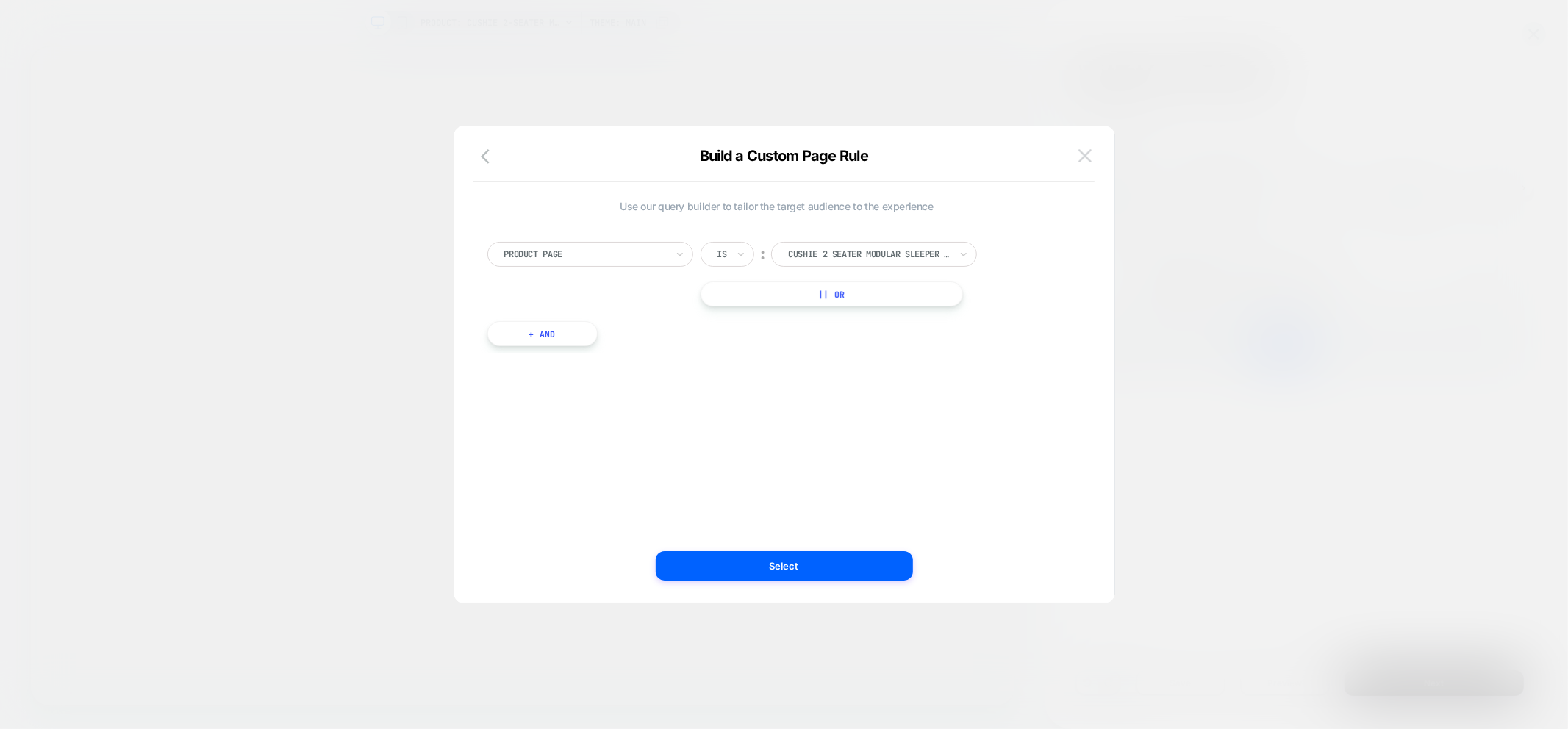
click at [1090, 148] on button at bounding box center [1085, 156] width 22 height 22
